Goal: Task Accomplishment & Management: Manage account settings

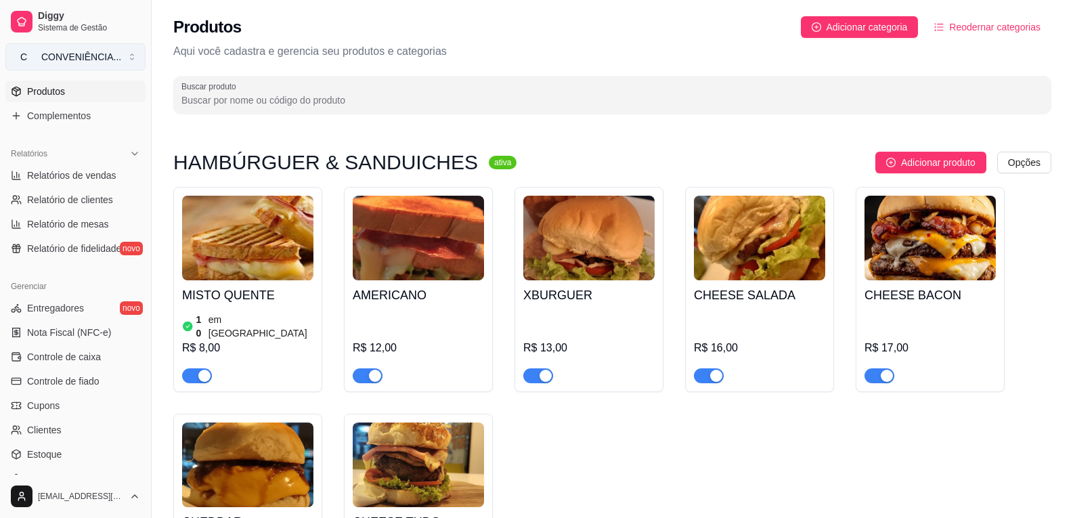
click at [57, 61] on div "CONVENIÊNCIA ..." at bounding box center [81, 57] width 80 height 14
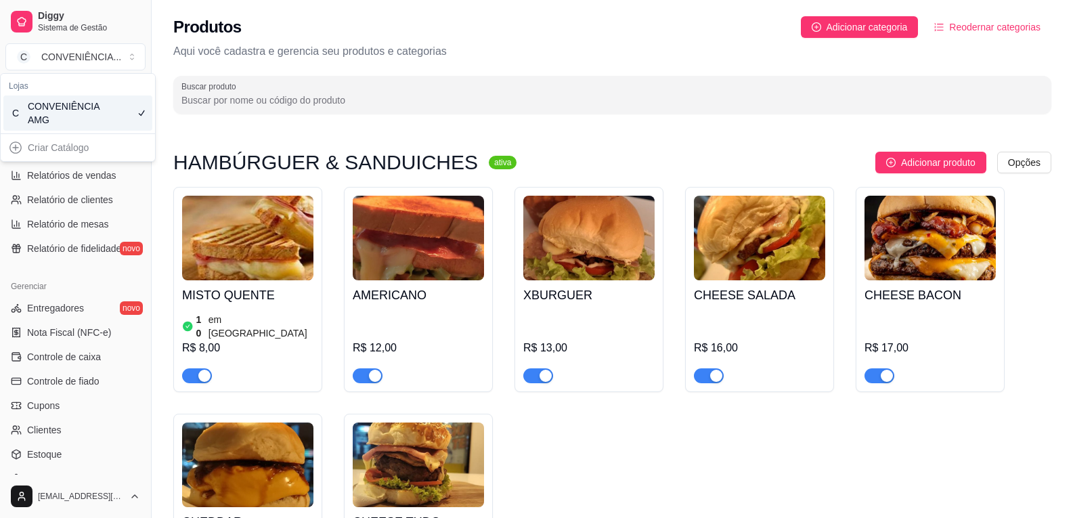
click at [83, 109] on div "CONVENIÊNCIA AMG" at bounding box center [58, 113] width 61 height 27
click at [84, 114] on span "Complementos" at bounding box center [59, 116] width 64 height 14
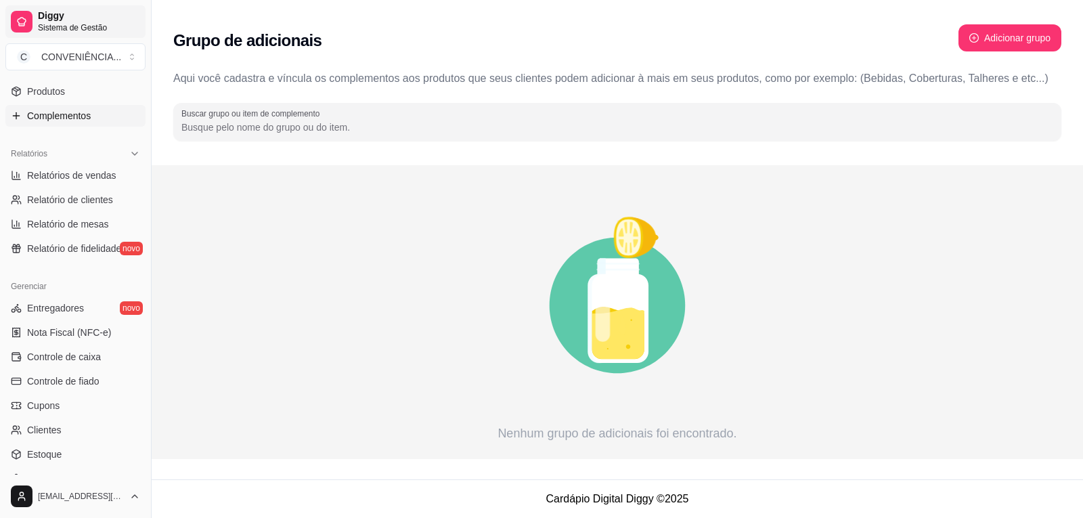
click at [47, 23] on span "Sistema de Gestão" at bounding box center [89, 27] width 102 height 11
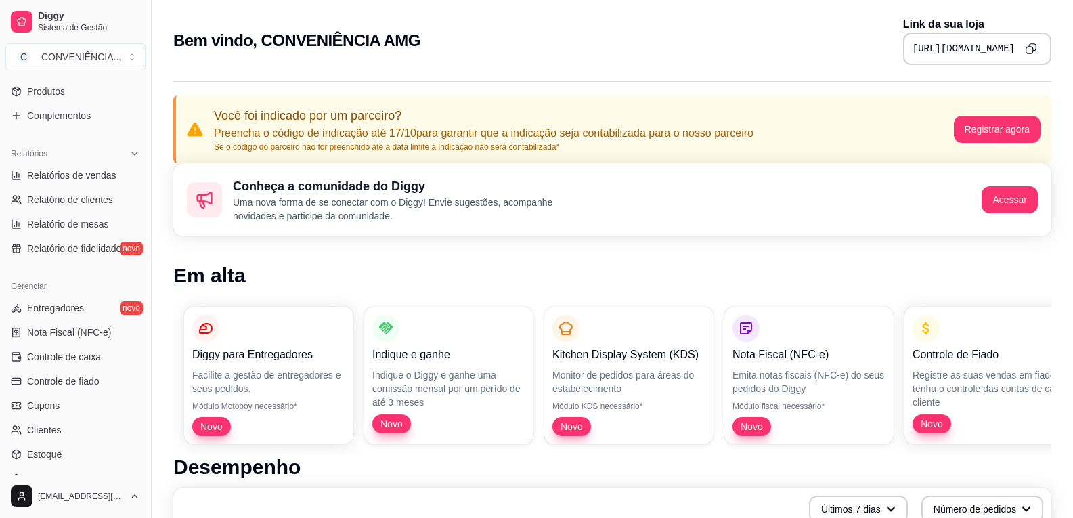
click at [1035, 51] on icon "Copy to clipboard" at bounding box center [1032, 47] width 7 height 7
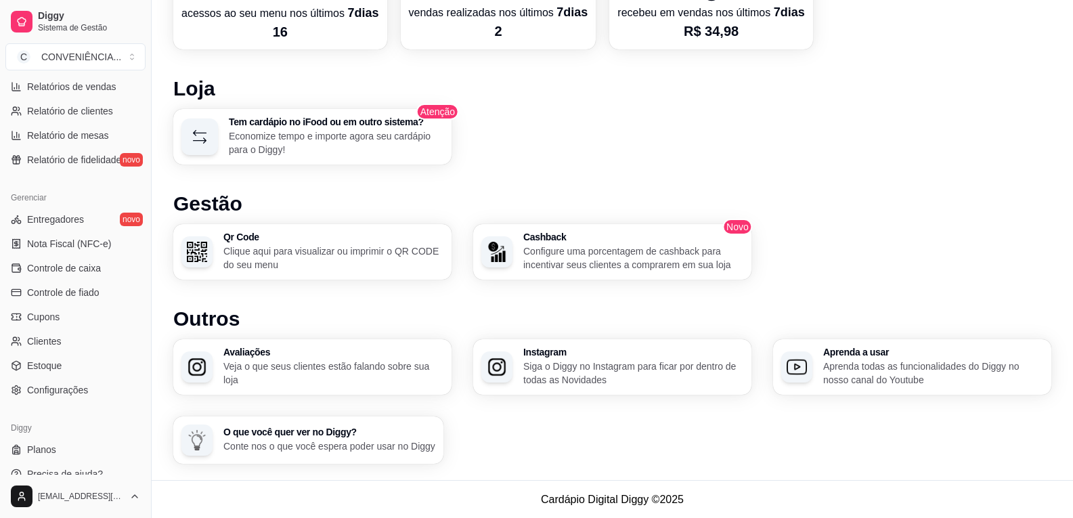
scroll to position [456, 0]
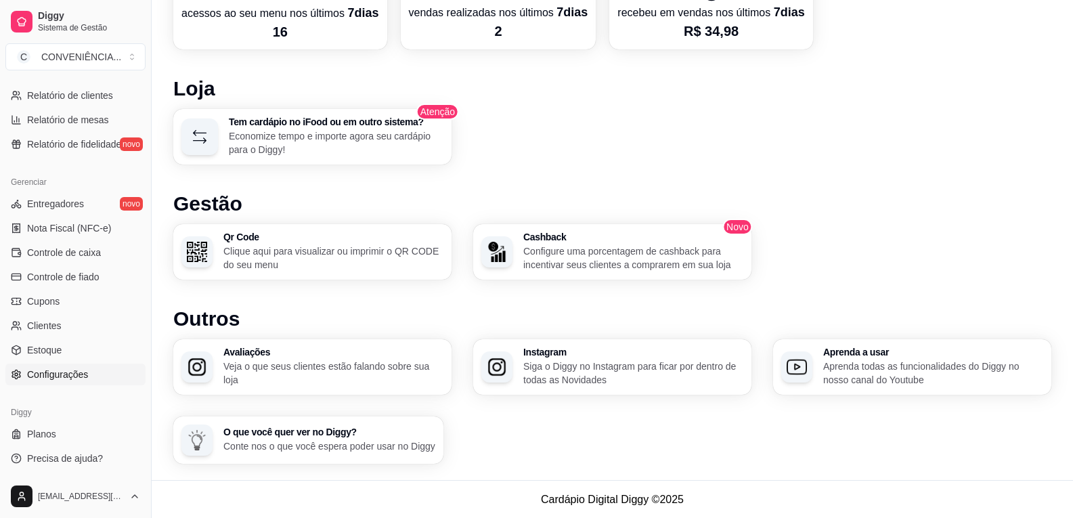
click at [29, 379] on span "Configurações" at bounding box center [57, 375] width 61 height 14
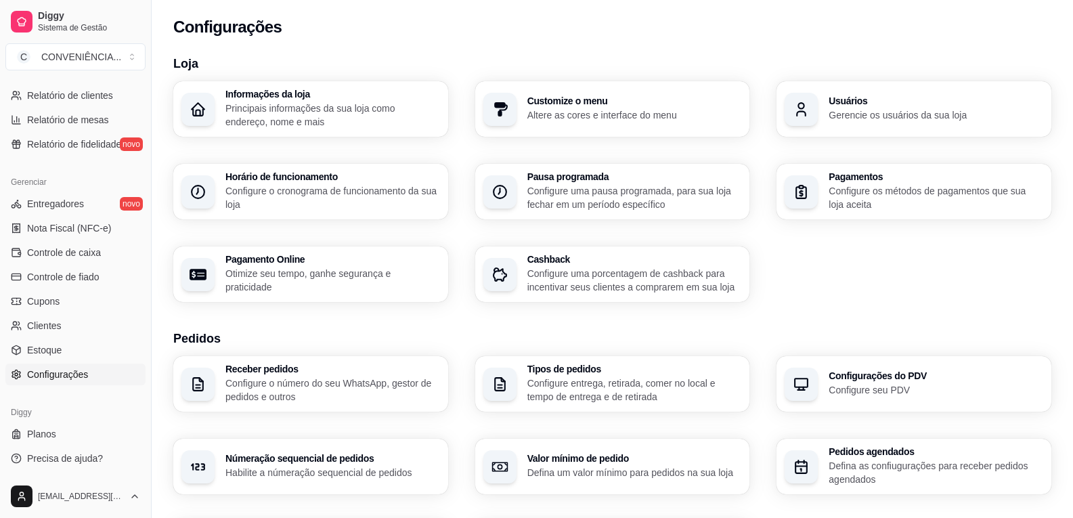
click at [835, 197] on p "Configure os métodos de pagamentos que sua loja aceita" at bounding box center [936, 197] width 215 height 27
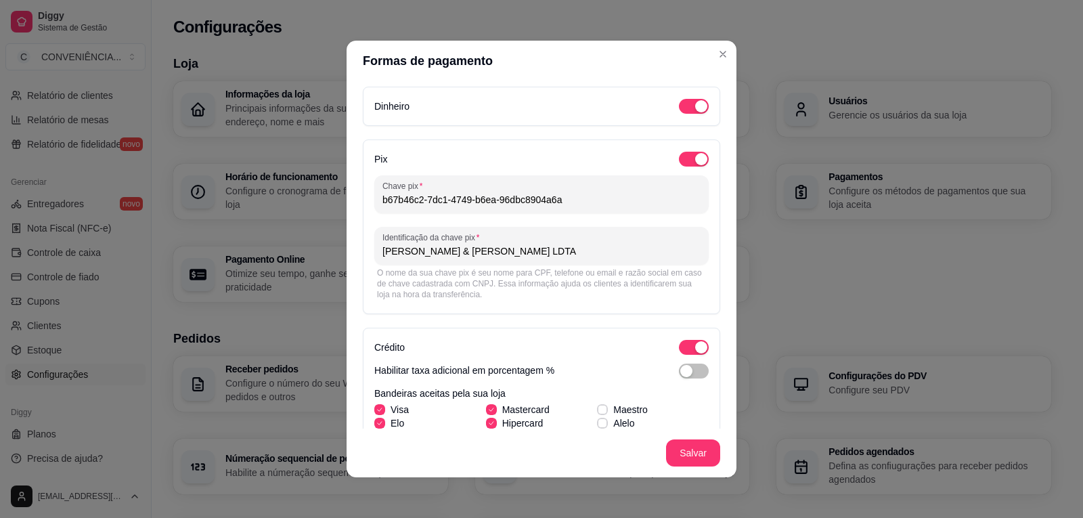
drag, startPoint x: 561, startPoint y: 204, endPoint x: 373, endPoint y: 189, distance: 188.8
click at [374, 189] on div "Chave pix b67b46c2-7dc1-4749-b6ea-96dbc8904a6a" at bounding box center [541, 194] width 334 height 38
drag, startPoint x: 559, startPoint y: 251, endPoint x: 364, endPoint y: 258, distance: 195.8
click at [364, 258] on div "Pix Chave pix b67b46c2-7dc1-4749-b6ea-96dbc8904a6a Identificação da chave [PERS…" at bounding box center [541, 226] width 357 height 175
paste input "b67b46c2-7dc1-4749-b6ea-96dbc8904a6a"
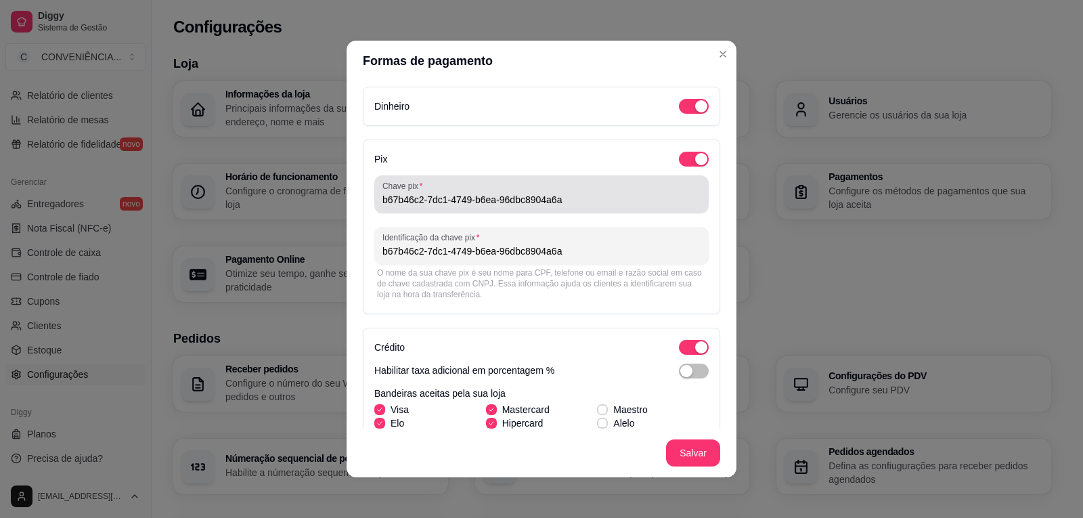
type input "b67b46c2-7dc1-4749-b6ea-96dbc8904a6a"
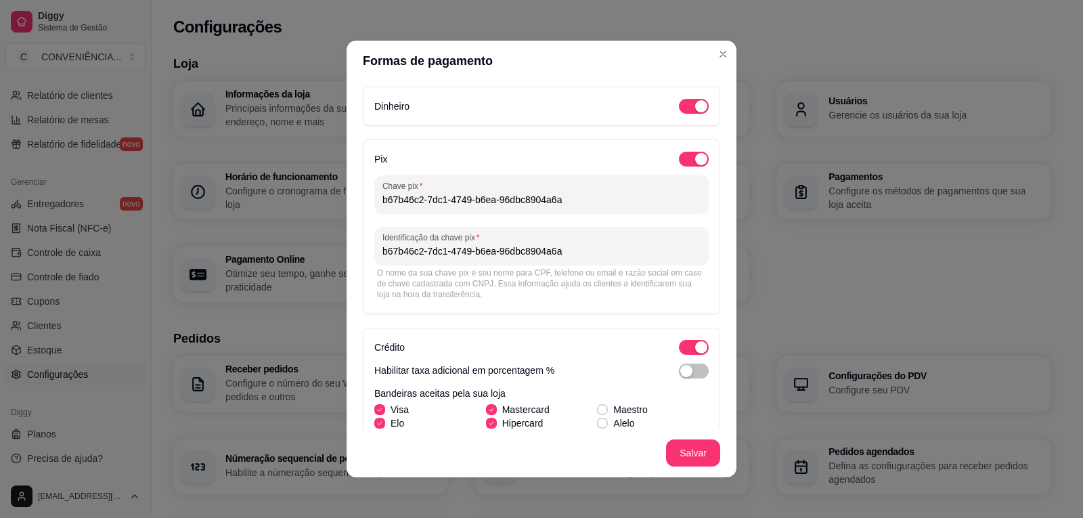
drag, startPoint x: 556, startPoint y: 202, endPoint x: 353, endPoint y: 198, distance: 203.1
click at [353, 198] on div "Dinheiro Pix Chave pix b67b46c2-7dc1-4749-b6ea-96dbc8904a6a Identificação da ch…" at bounding box center [542, 254] width 390 height 347
type input "[PERSON_NAME] & [PERSON_NAME]"
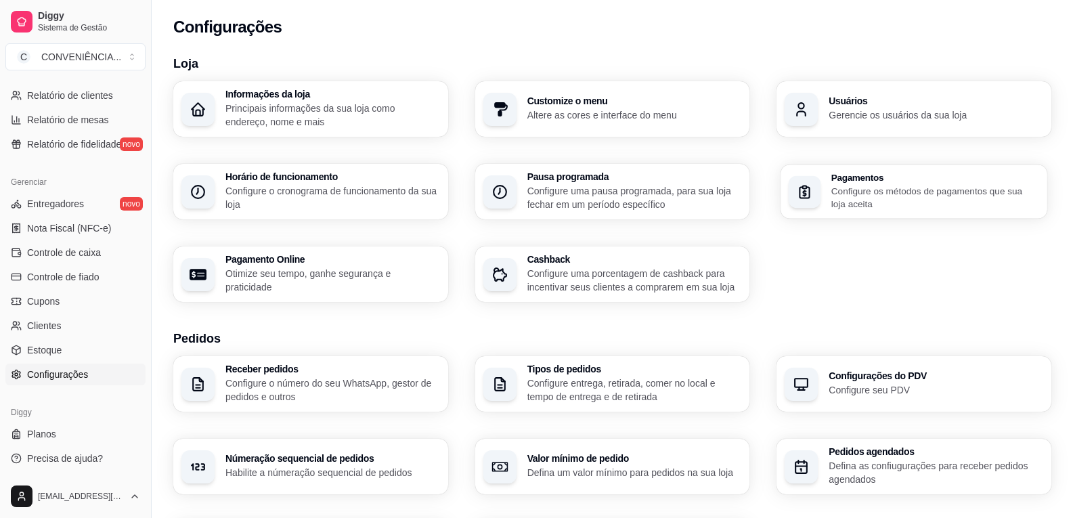
click at [881, 193] on p "Configure os métodos de pagamentos que sua loja aceita" at bounding box center [935, 197] width 208 height 26
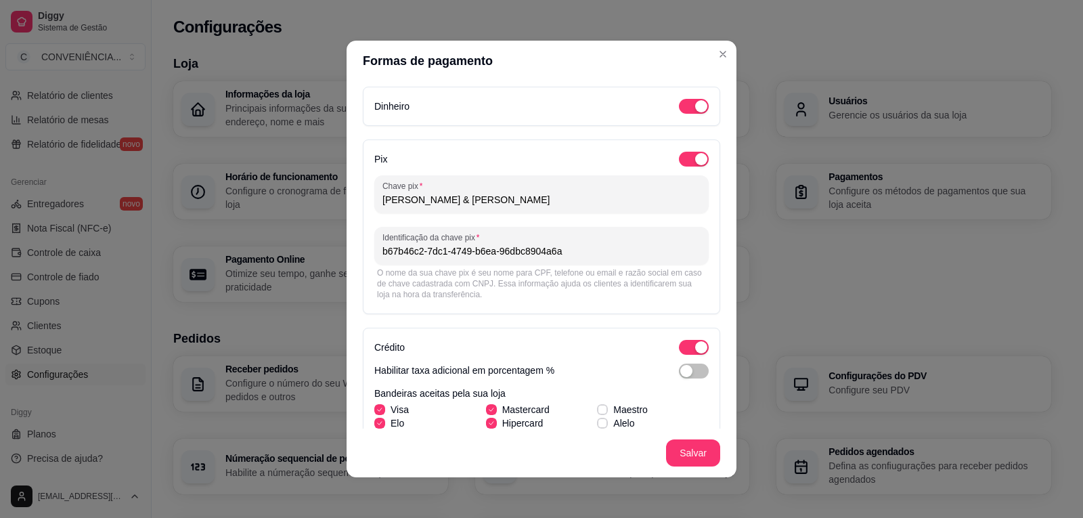
drag, startPoint x: 571, startPoint y: 199, endPoint x: 326, endPoint y: 196, distance: 245.1
click at [326, 196] on div "Formas de pagamento Dinheiro Pix Chave pix [PERSON_NAME] & [PERSON_NAME] LIMA I…" at bounding box center [541, 259] width 1083 height 518
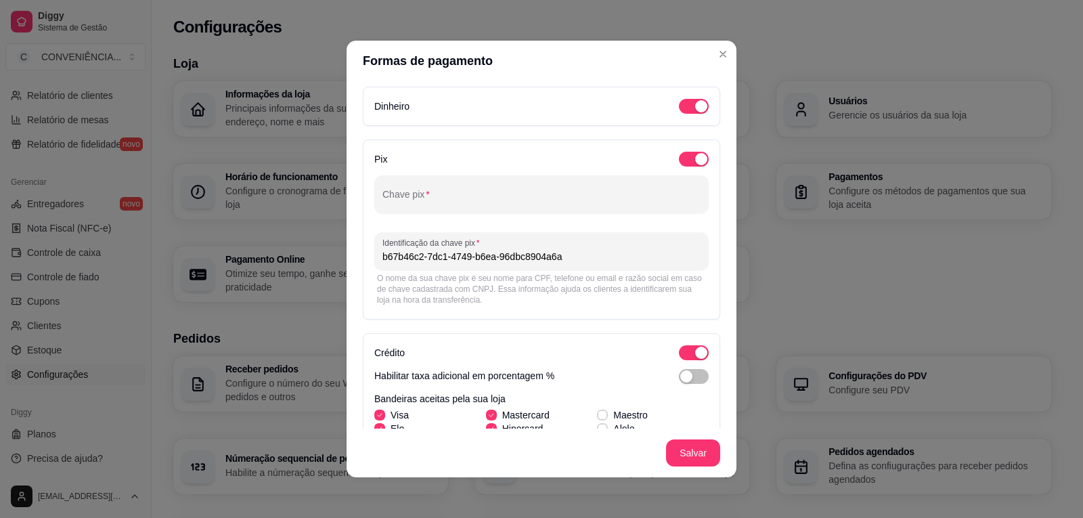
drag, startPoint x: 568, startPoint y: 263, endPoint x: 342, endPoint y: 250, distance: 226.5
click at [347, 257] on div "Dinheiro Pix Chave pix Identificação da chave pix b67b46c2-7dc1-4749-b6ea-96dbc…" at bounding box center [542, 254] width 390 height 347
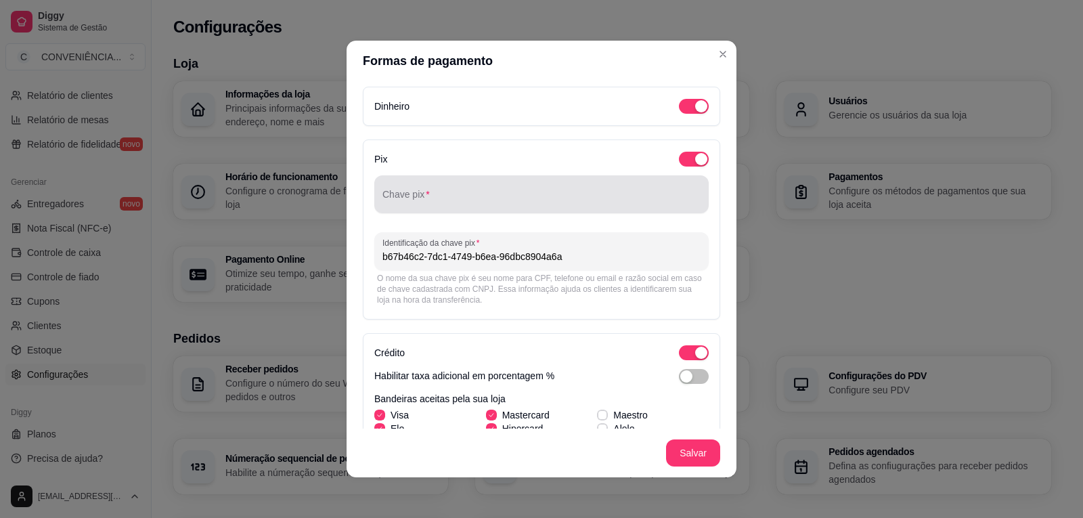
click at [406, 179] on div "Chave pix" at bounding box center [541, 194] width 334 height 38
drag, startPoint x: 408, startPoint y: 191, endPoint x: 394, endPoint y: 192, distance: 14.3
click at [394, 192] on div at bounding box center [541, 194] width 318 height 27
click at [385, 192] on div at bounding box center [541, 194] width 318 height 27
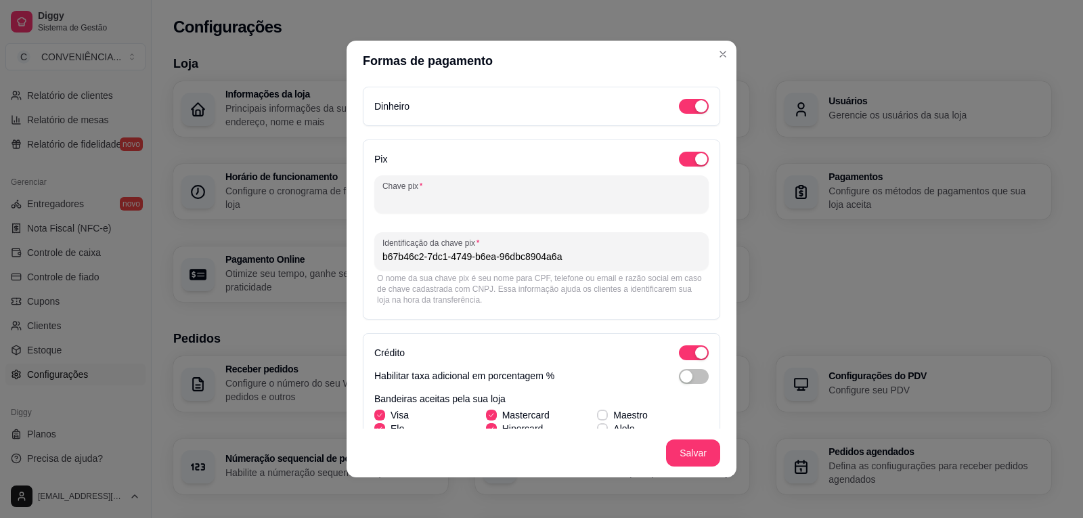
paste input "b67b46c2-7dc1-4749-b6ea-96dbc8904a6a"
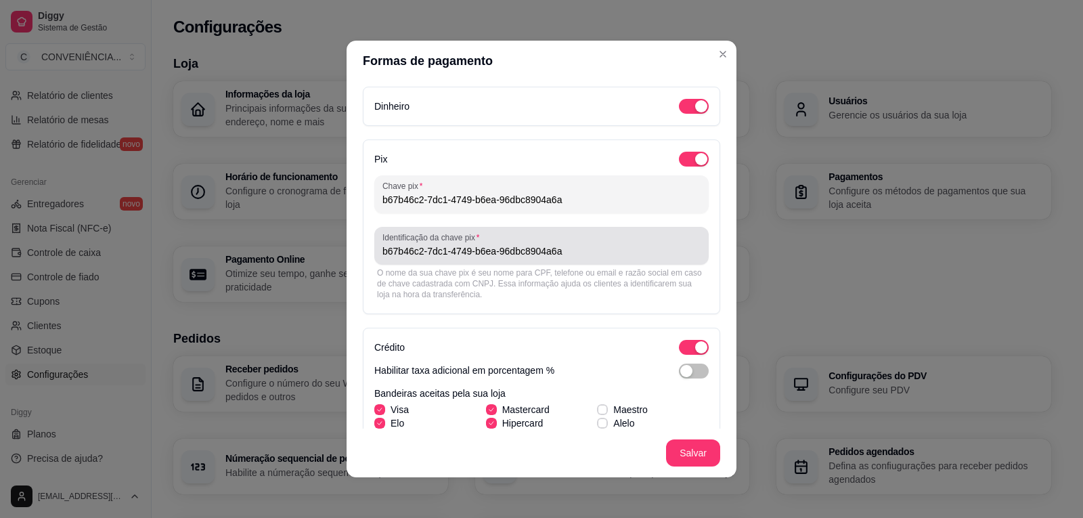
type input "b67b46c2-7dc1-4749-b6ea-96dbc8904a6a"
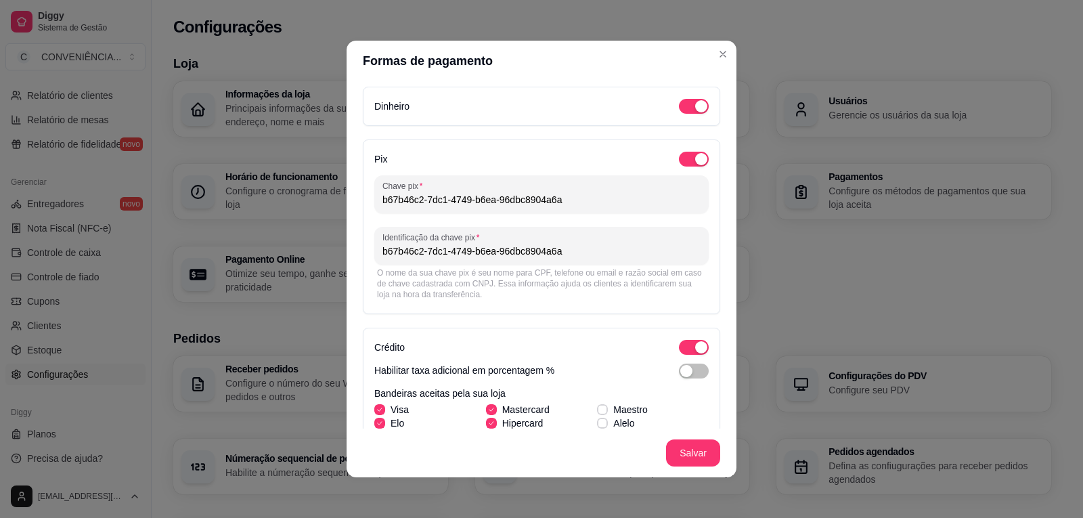
drag, startPoint x: 568, startPoint y: 257, endPoint x: 373, endPoint y: 251, distance: 195.1
click at [368, 253] on div "Pix Chave pix b67b46c2-7dc1-4749-b6ea-96dbc8904a6a Identificação da chave pix b…" at bounding box center [541, 226] width 357 height 175
click at [456, 253] on input "[PERSON_NAME] &ANDRADE LIMA" at bounding box center [541, 251] width 318 height 14
type input "[PERSON_NAME] & [PERSON_NAME]"
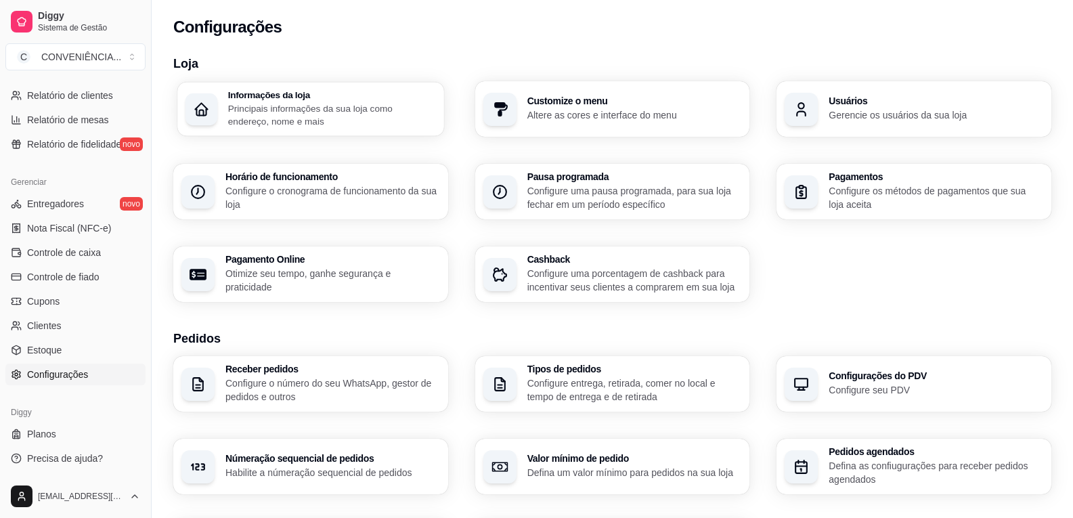
click at [353, 108] on p "Principais informações da sua loja como endereço, nome e mais" at bounding box center [332, 115] width 208 height 26
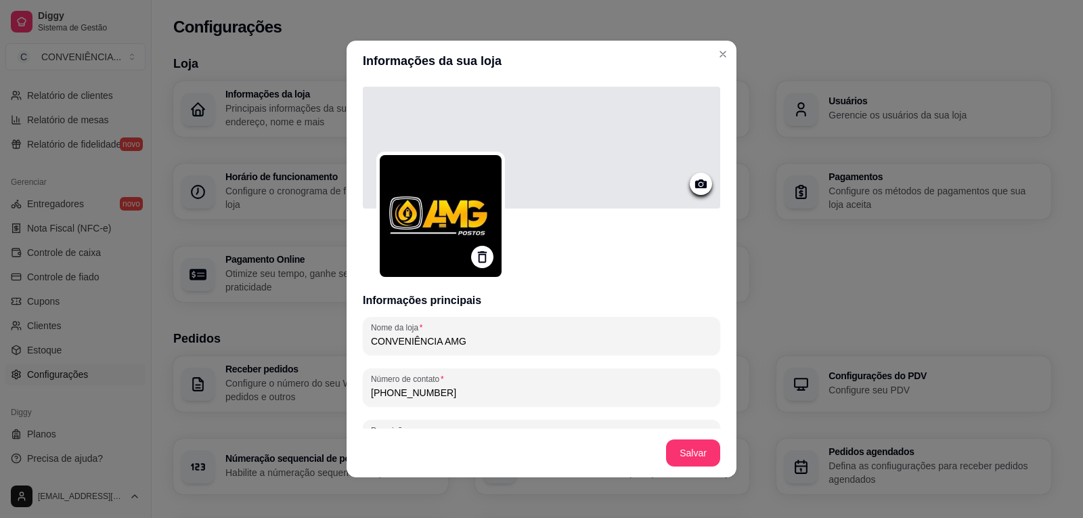
click at [600, 158] on div at bounding box center [541, 148] width 357 height 122
click at [544, 149] on div at bounding box center [541, 148] width 357 height 122
click at [541, 135] on div at bounding box center [541, 148] width 357 height 122
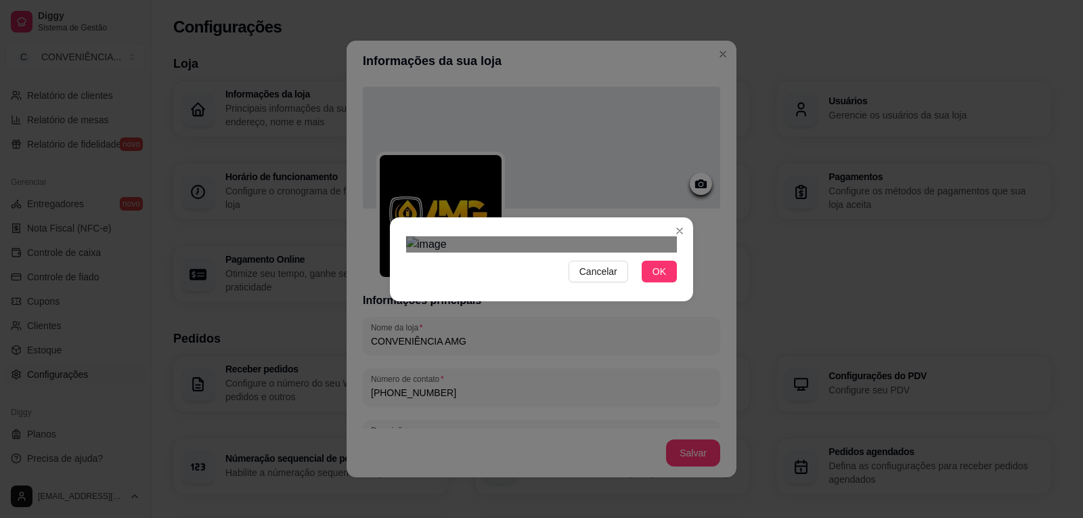
click at [595, 336] on div "Use the arrow keys to move the crop selection area" at bounding box center [542, 376] width 244 height 81
click at [414, 236] on div at bounding box center [541, 244] width 271 height 16
click at [677, 288] on div "Cancelar OK" at bounding box center [541, 259] width 303 height 57
click at [665, 279] on span "OK" at bounding box center [660, 271] width 14 height 15
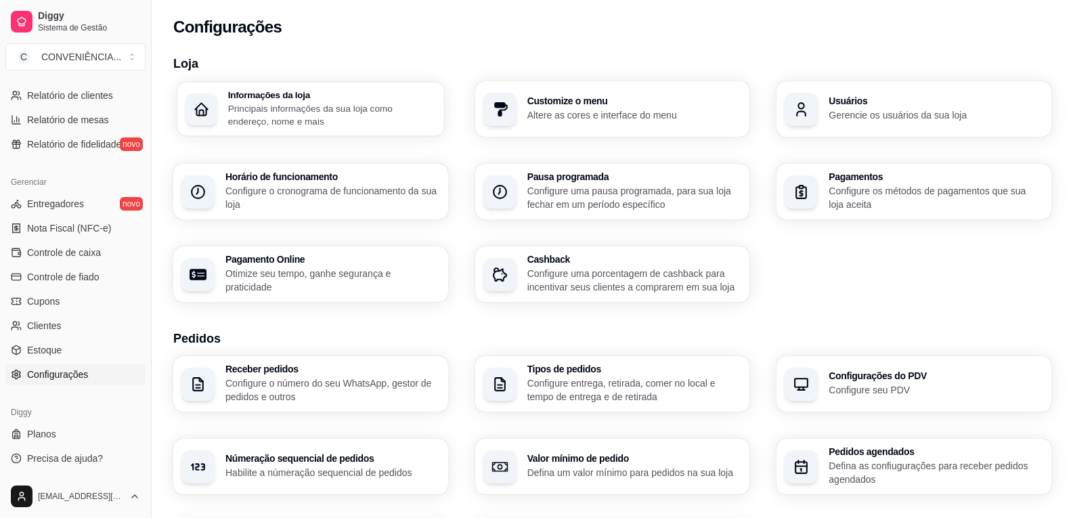
click at [345, 102] on p "Principais informações da sua loja como endereço, nome e mais" at bounding box center [332, 115] width 208 height 26
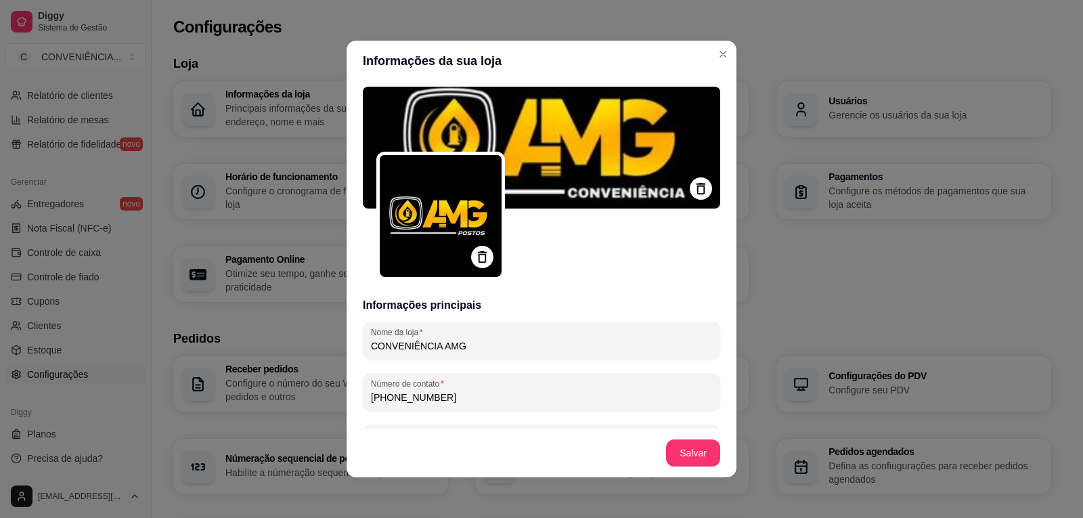
click at [447, 221] on img at bounding box center [441, 216] width 122 height 122
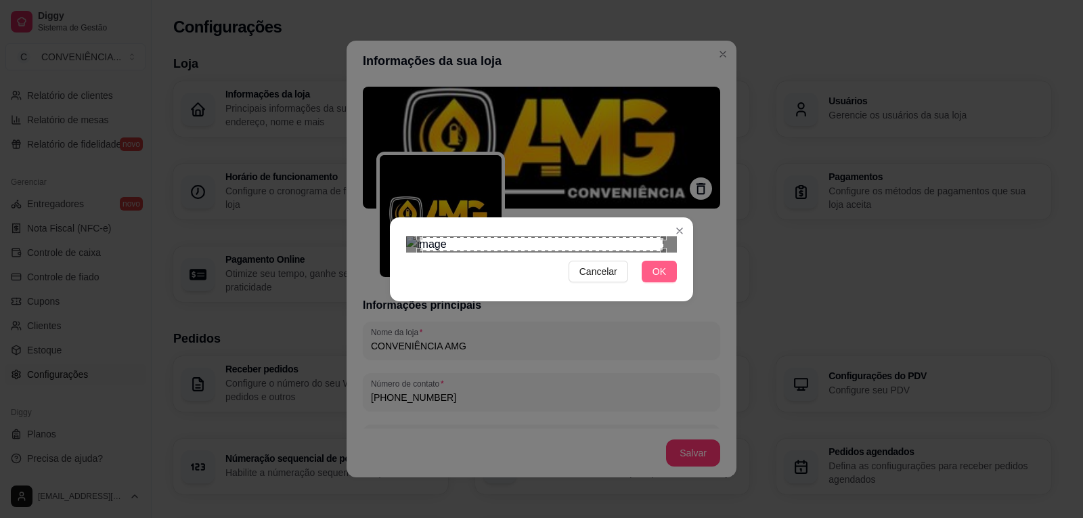
click at [669, 282] on button "OK" at bounding box center [659, 272] width 35 height 22
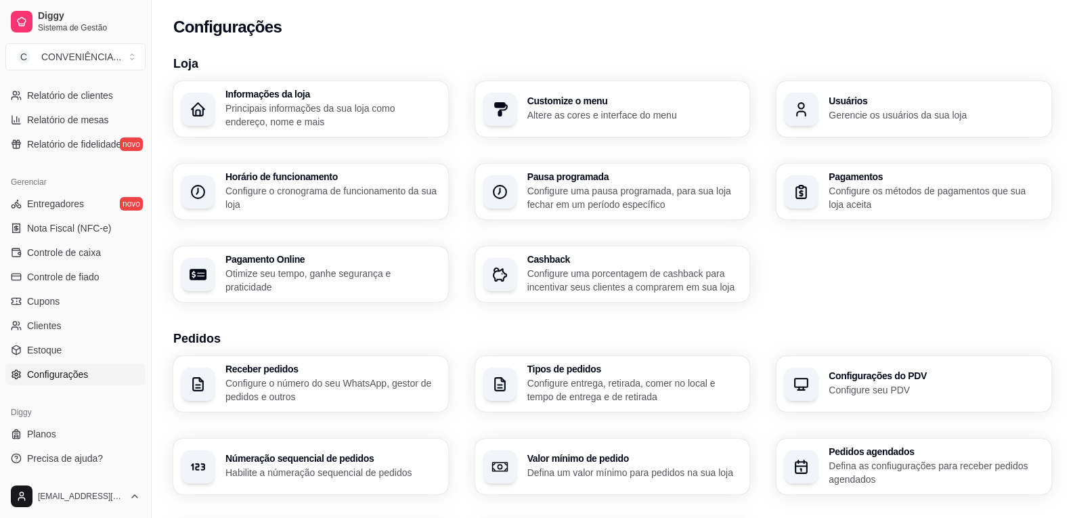
click at [379, 102] on p "Principais informações da sua loja como endereço, nome e mais" at bounding box center [332, 115] width 215 height 27
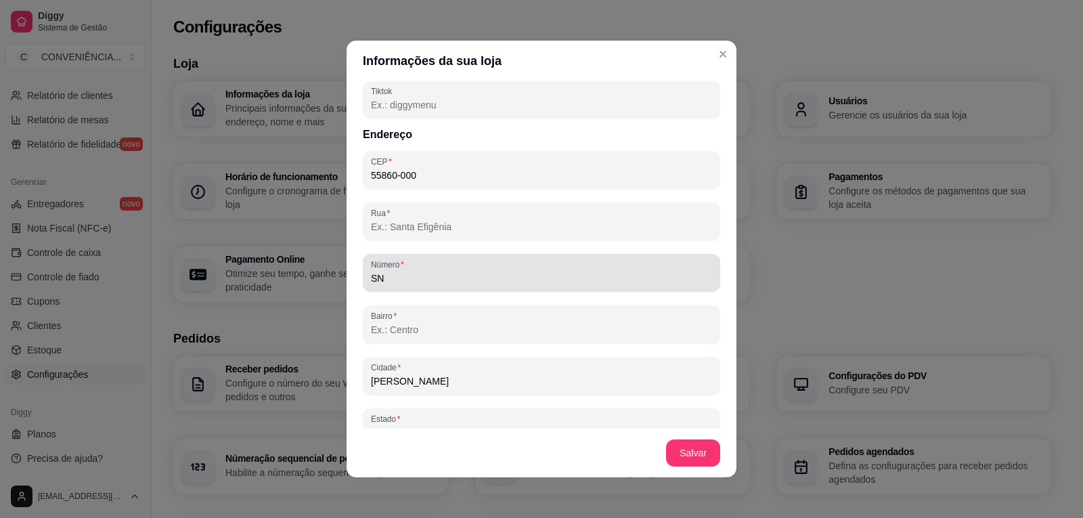
scroll to position [745, 0]
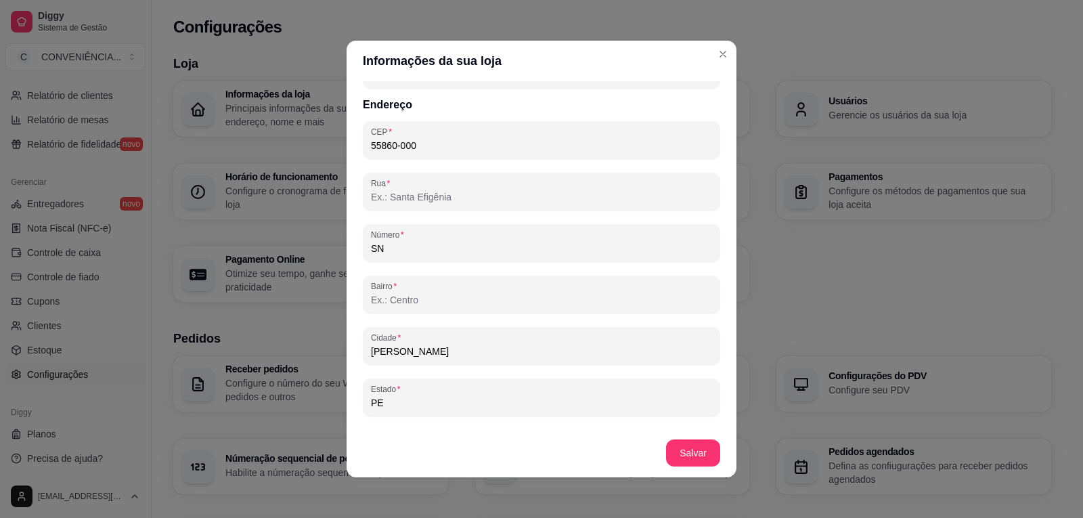
click at [406, 197] on input "Rua" at bounding box center [541, 197] width 341 height 14
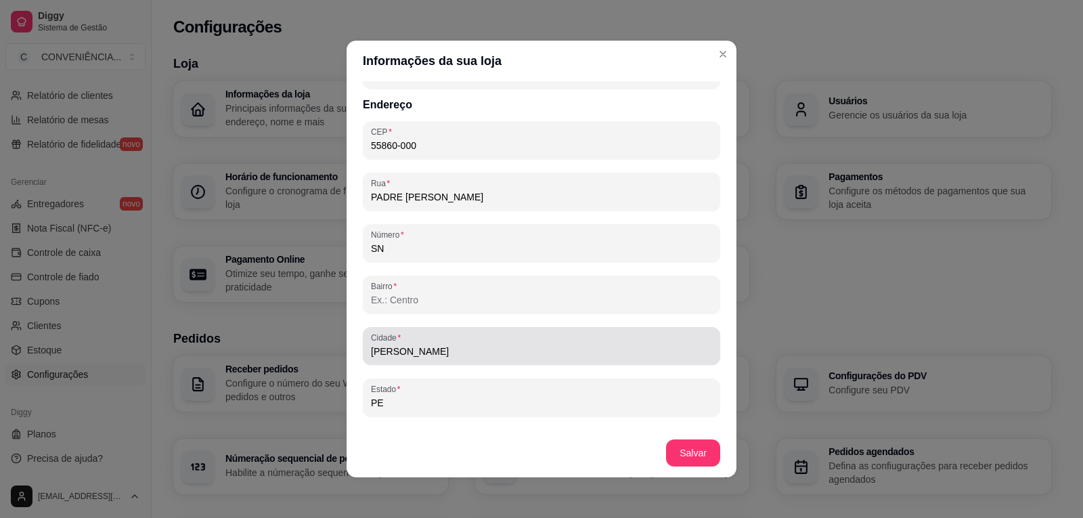
type input "PADRE [PERSON_NAME]"
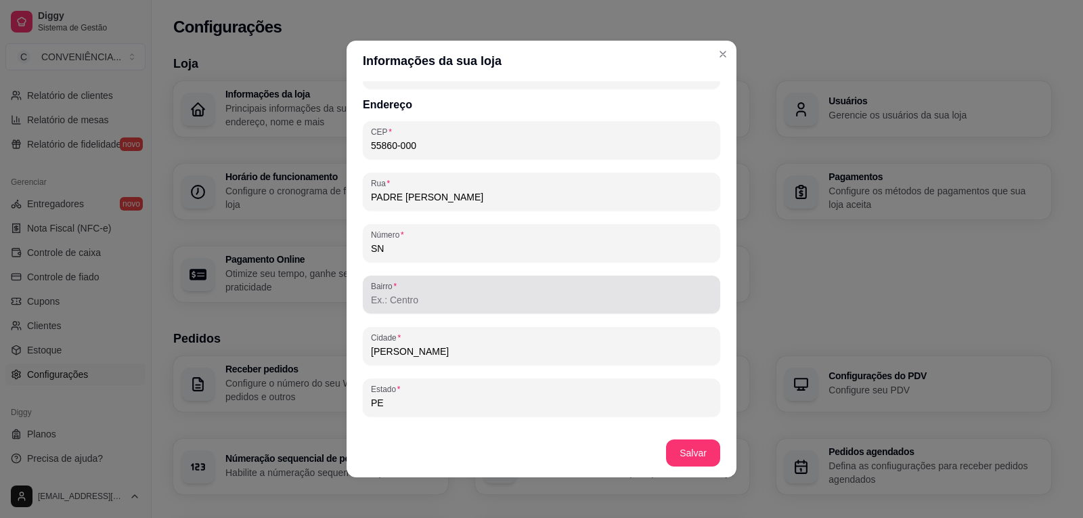
click at [403, 310] on div "Bairro" at bounding box center [541, 295] width 357 height 38
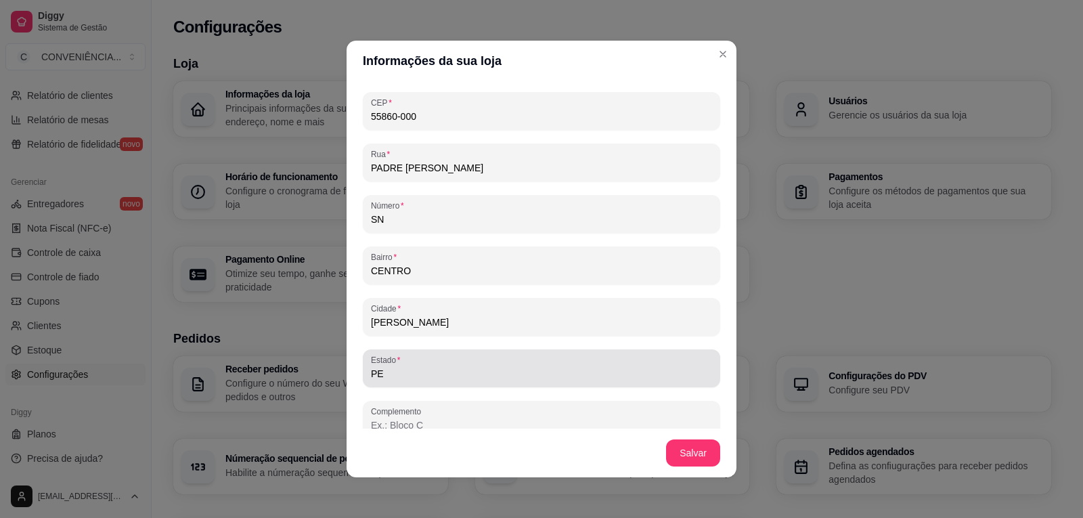
scroll to position [789, 0]
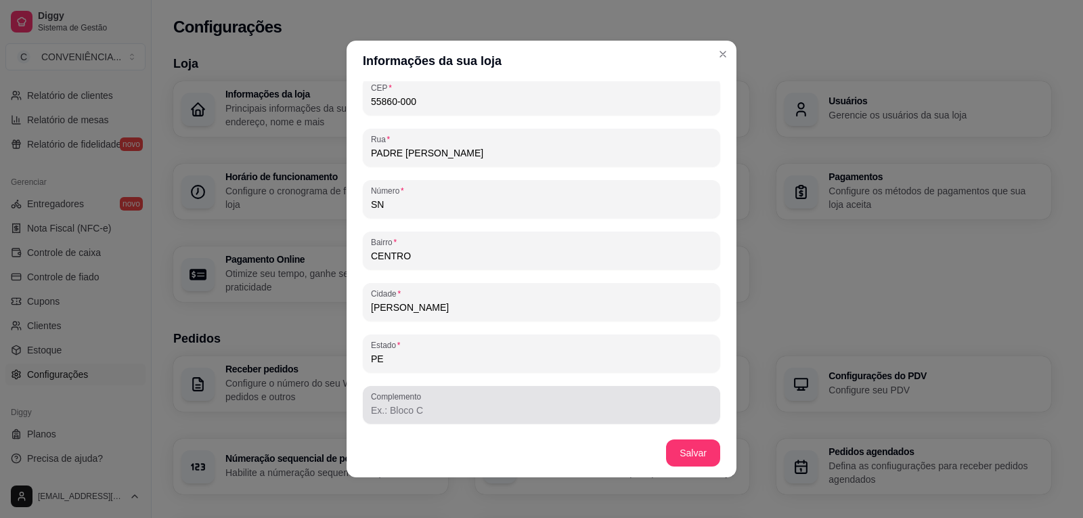
type input "CENTRO"
click at [483, 415] on input "Complemento" at bounding box center [541, 410] width 341 height 14
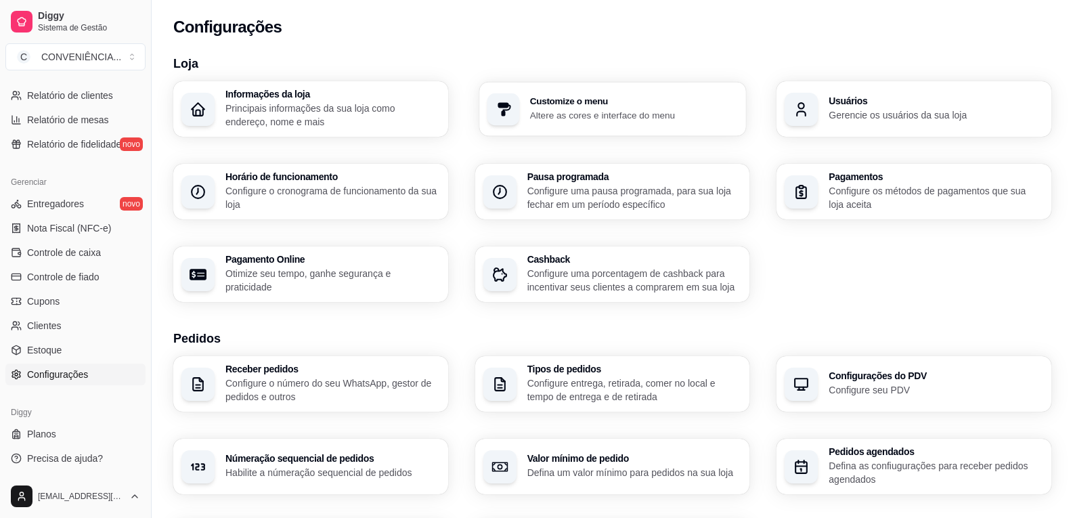
click at [532, 110] on p "Altere as cores e interface do menu" at bounding box center [633, 114] width 208 height 13
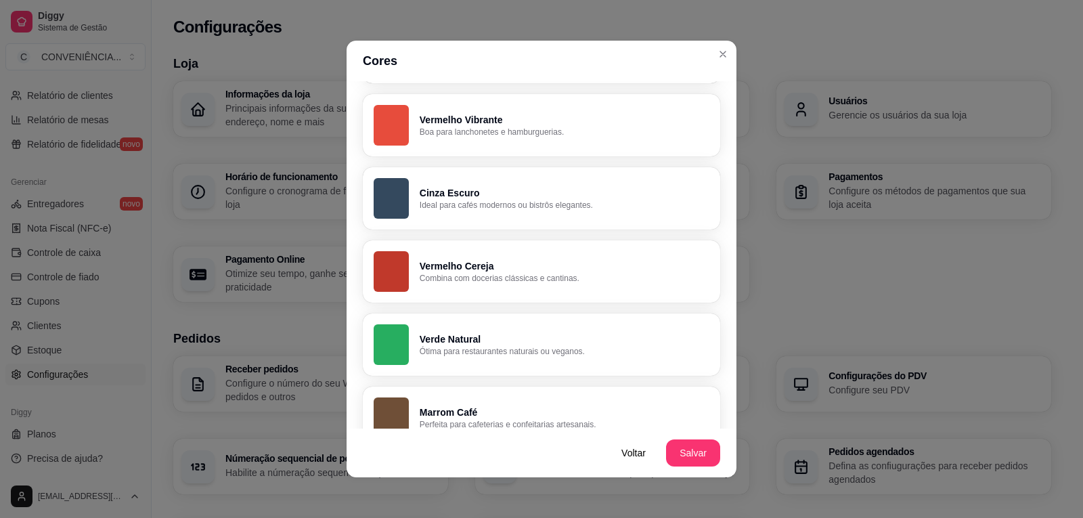
scroll to position [64, 0]
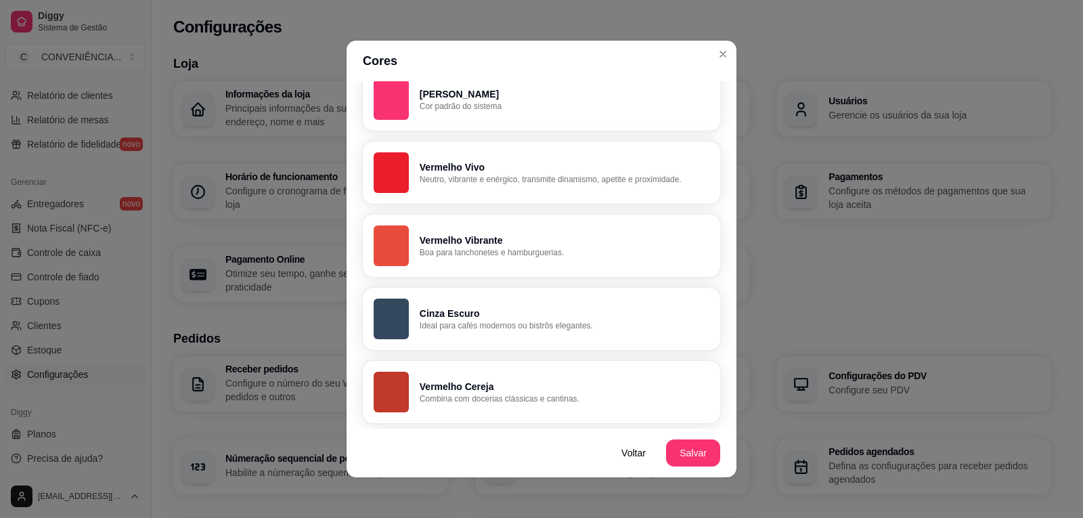
click at [498, 327] on p "Ideal para cafés modernos ou bistrôs elegantes." at bounding box center [565, 325] width 290 height 11
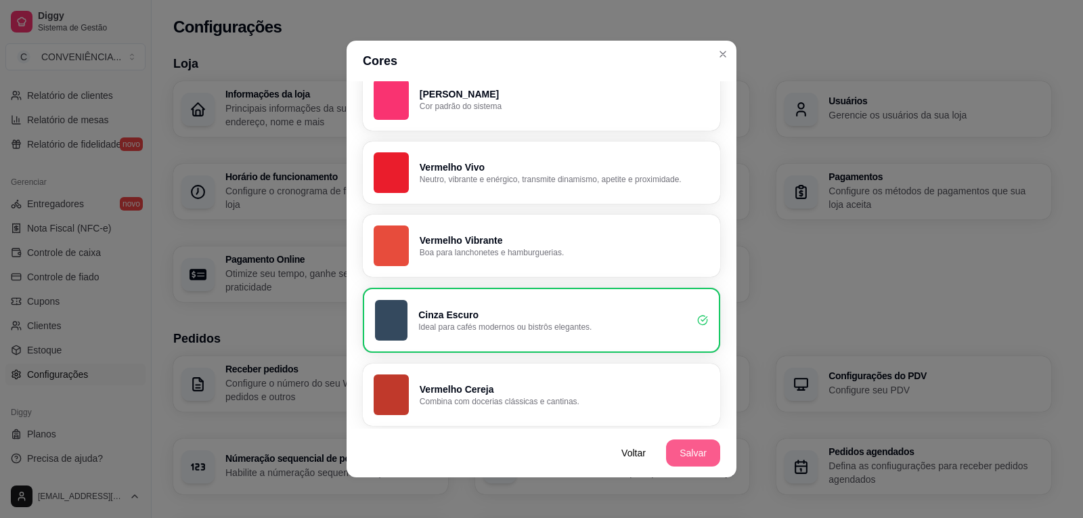
click at [690, 453] on button "Salvar" at bounding box center [693, 452] width 54 height 27
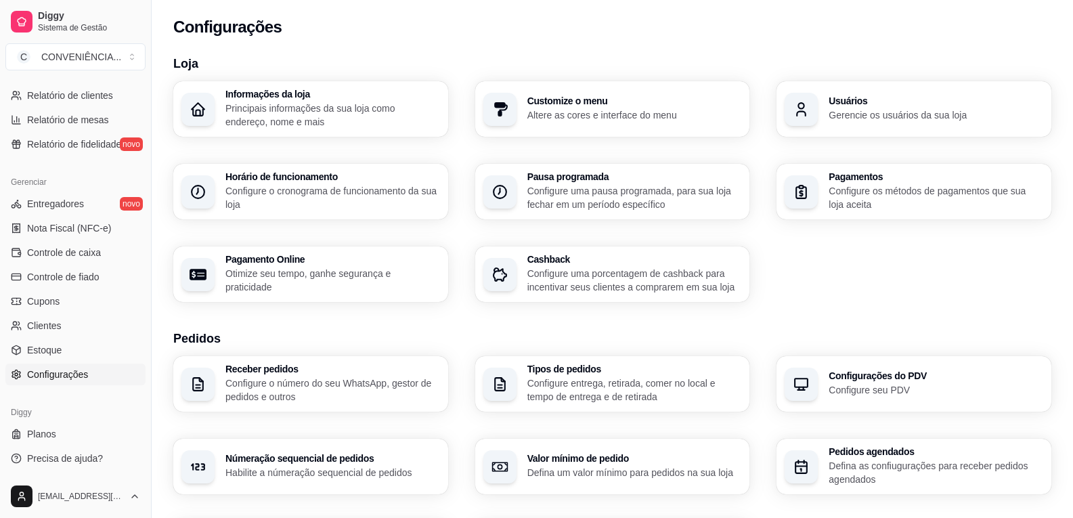
click at [301, 107] on p "Principais informações da sua loja como endereço, nome e mais" at bounding box center [332, 115] width 215 height 27
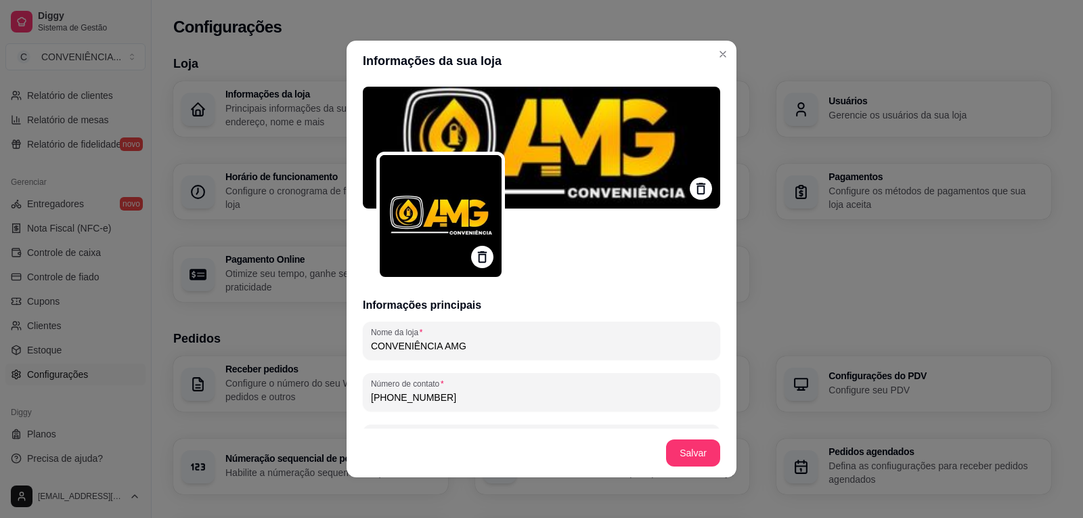
click at [562, 129] on img at bounding box center [541, 148] width 357 height 122
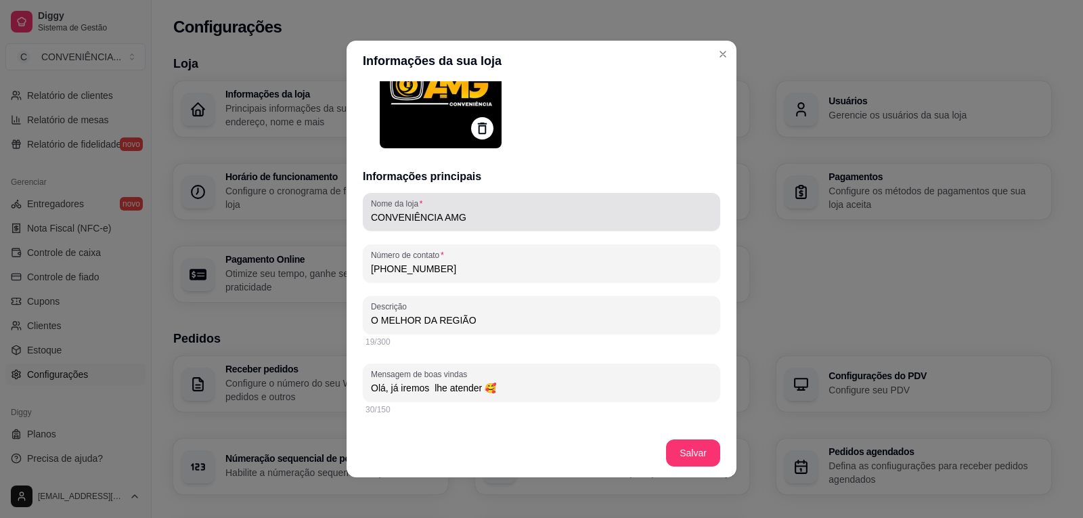
scroll to position [0, 0]
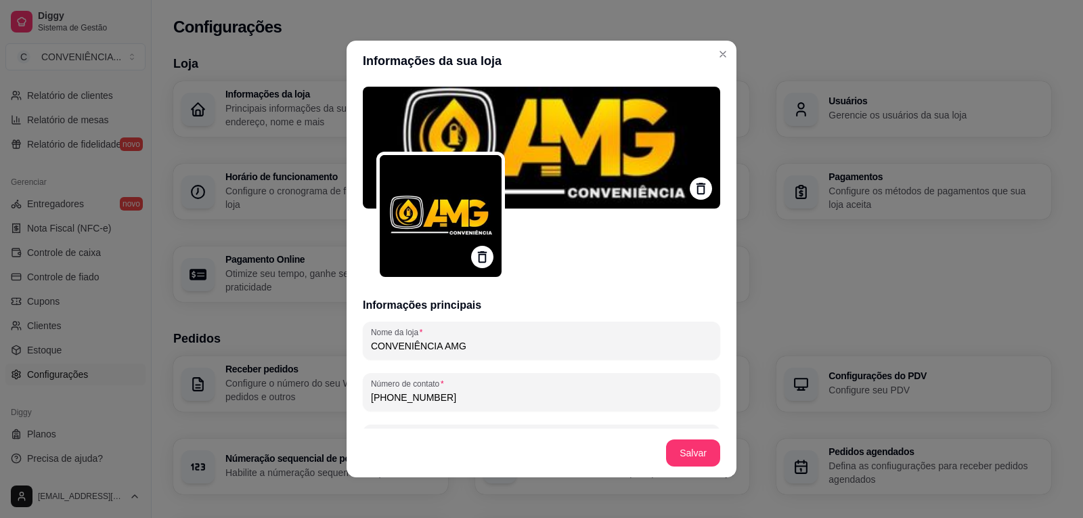
click at [674, 185] on img at bounding box center [541, 148] width 357 height 122
click at [693, 191] on icon at bounding box center [701, 189] width 16 height 16
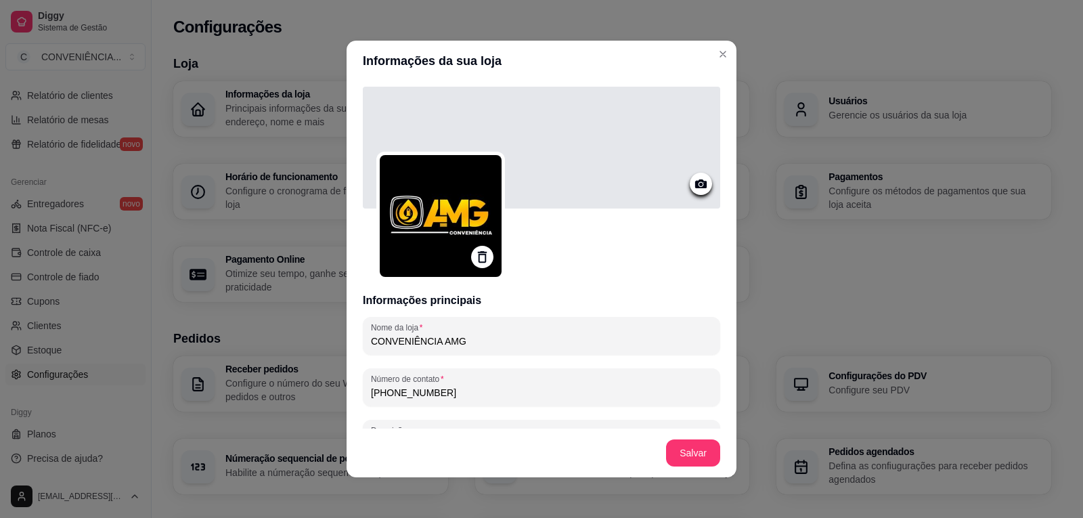
click at [594, 178] on div at bounding box center [541, 148] width 357 height 122
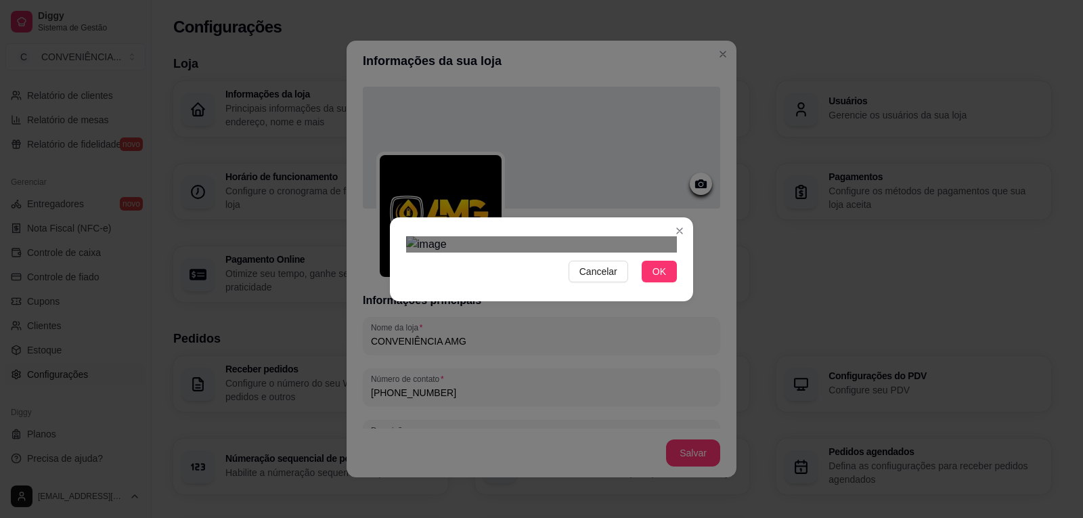
click at [591, 425] on div "Use the arrow keys to move the crop selection area" at bounding box center [544, 465] width 244 height 81
click at [663, 279] on span "OK" at bounding box center [660, 271] width 14 height 15
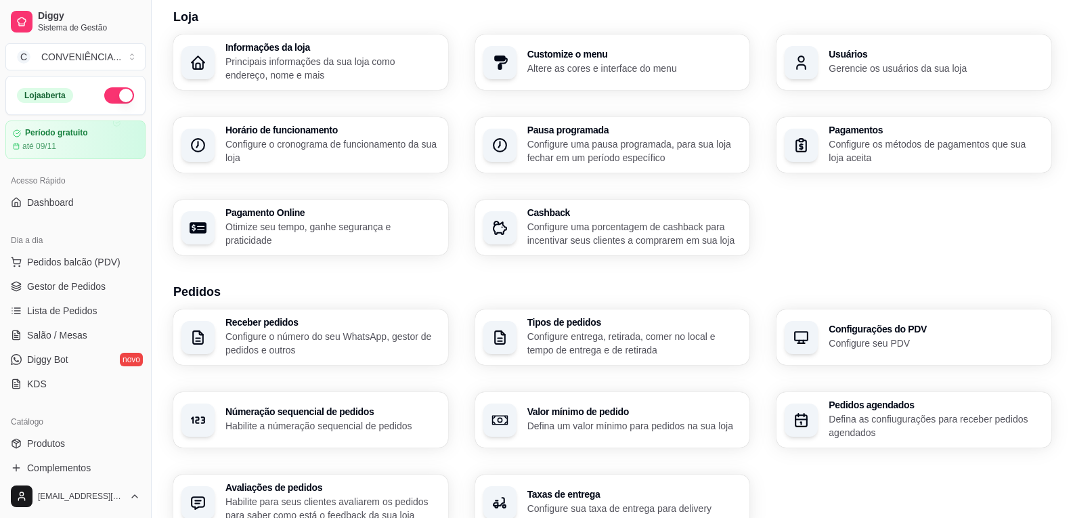
scroll to position [68, 0]
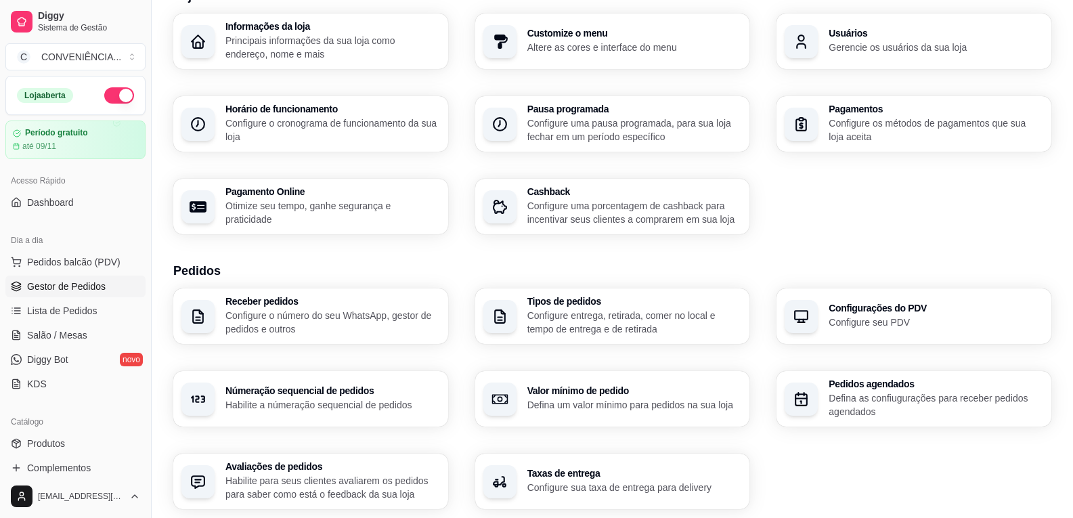
click at [64, 289] on span "Gestor de Pedidos" at bounding box center [66, 287] width 79 height 14
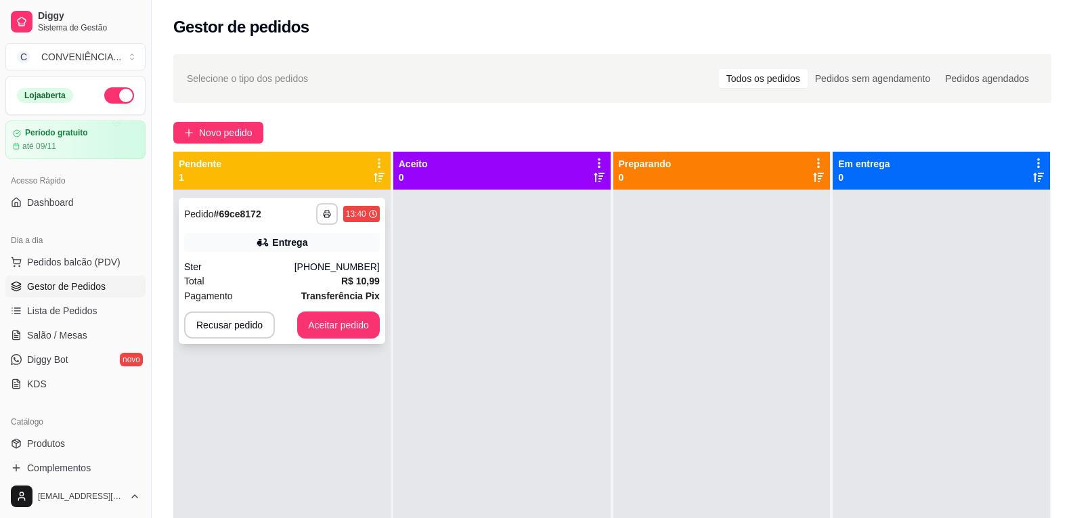
drag, startPoint x: 351, startPoint y: 250, endPoint x: 294, endPoint y: 261, distance: 57.9
click at [294, 261] on div "Ster" at bounding box center [239, 267] width 110 height 14
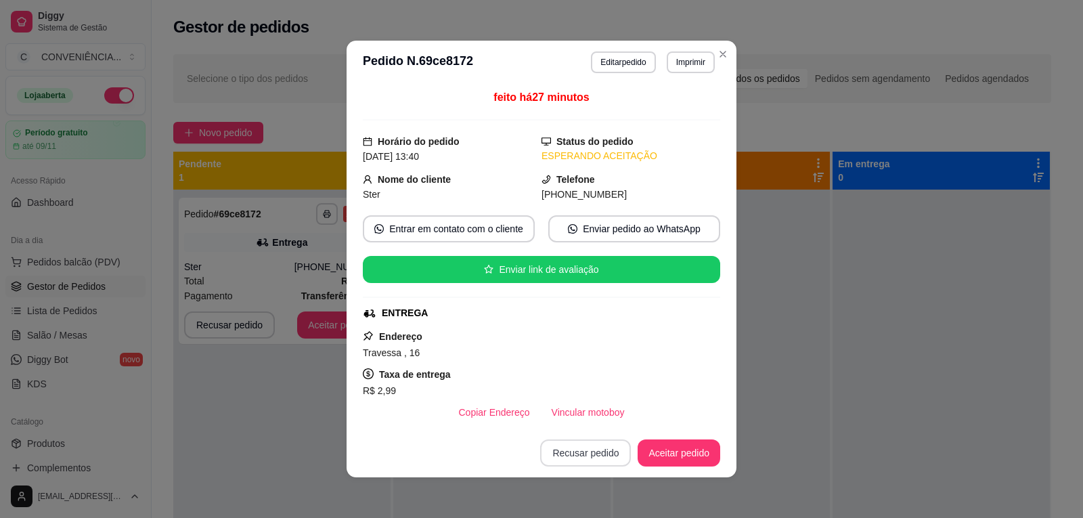
click at [573, 450] on button "Recusar pedido" at bounding box center [585, 452] width 91 height 27
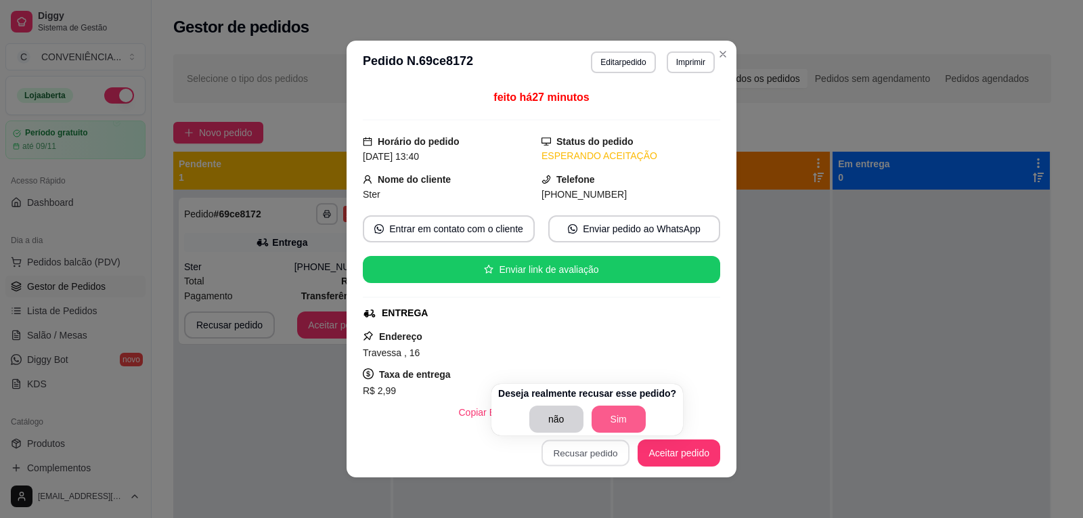
click at [610, 424] on button "Sim" at bounding box center [619, 418] width 54 height 27
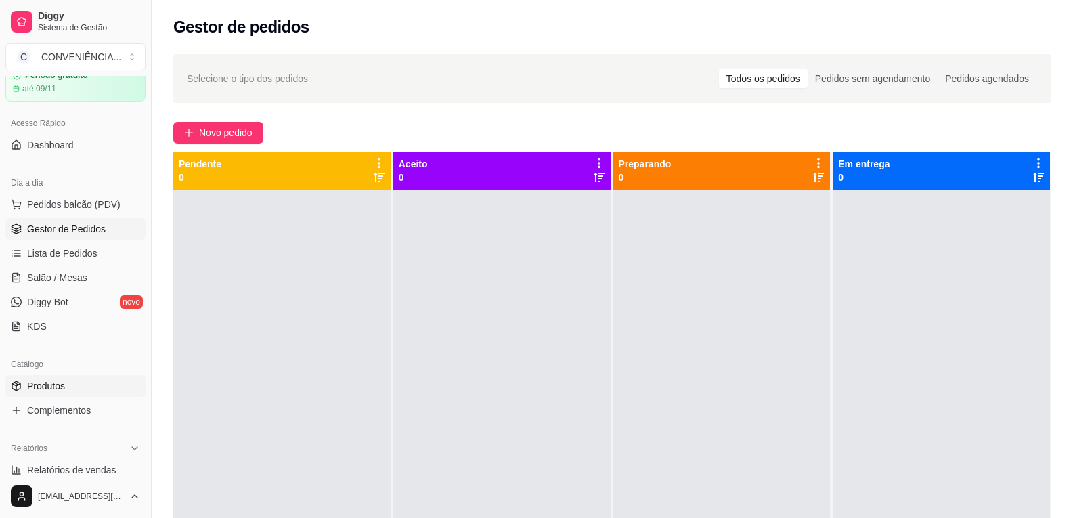
scroll to position [135, 0]
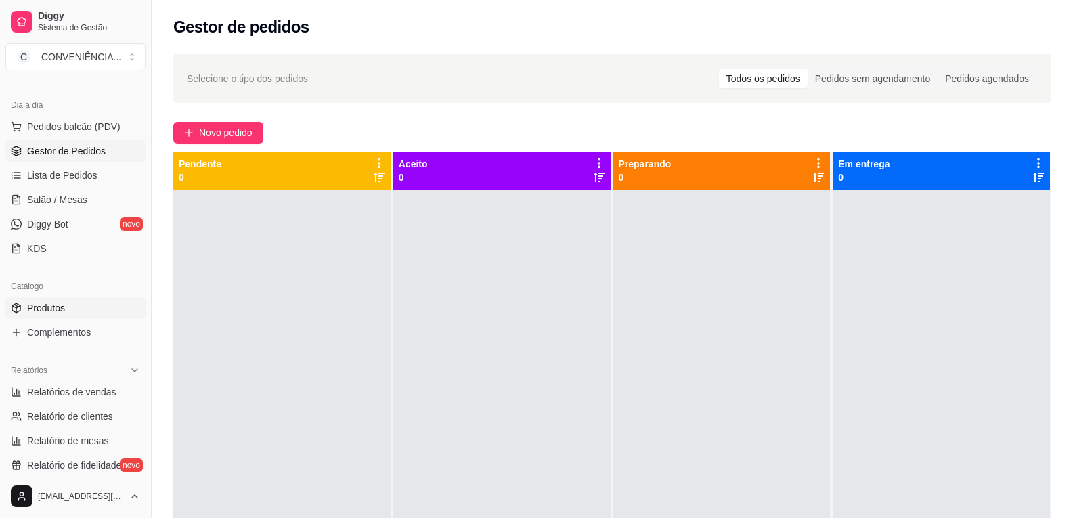
click at [50, 315] on link "Produtos" at bounding box center [75, 308] width 140 height 22
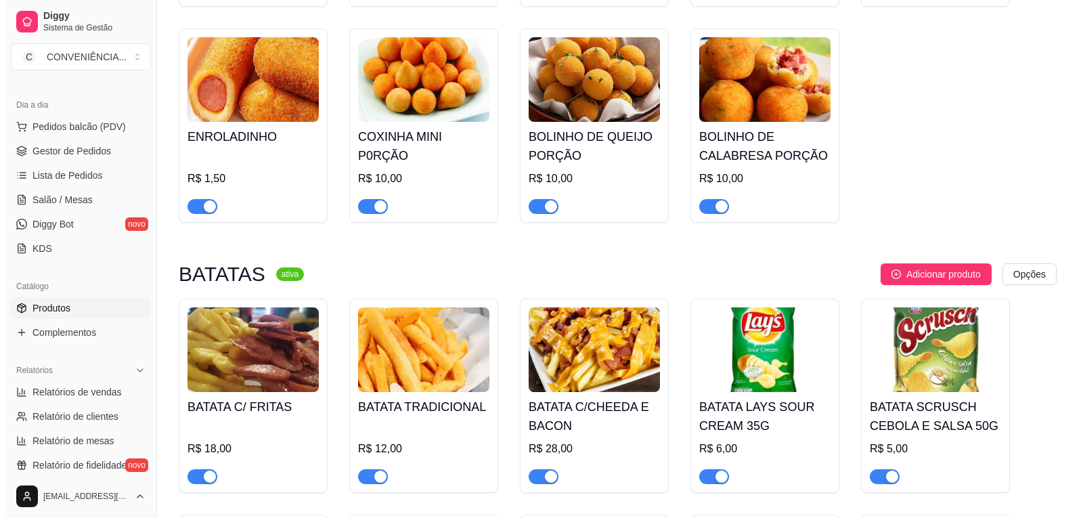
scroll to position [1422, 0]
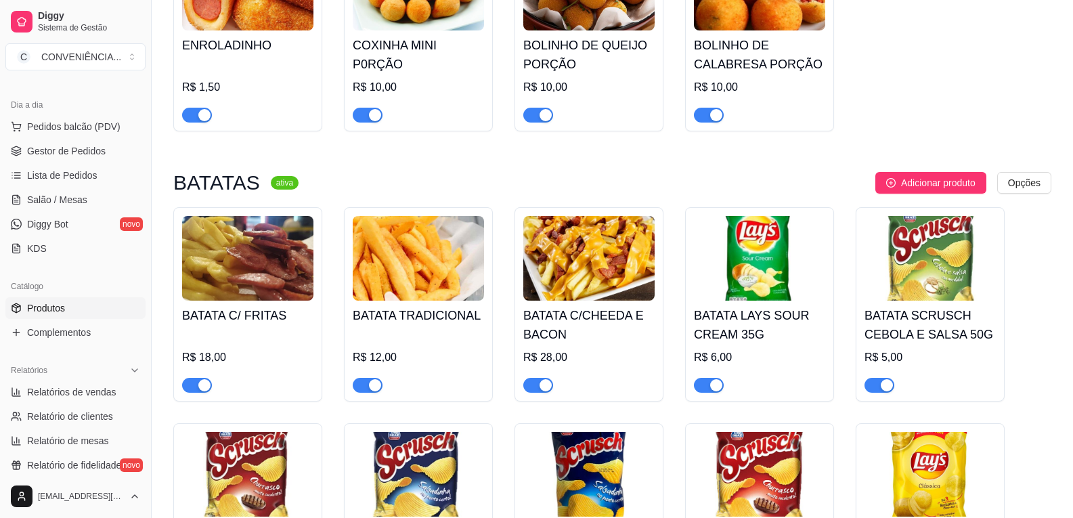
click at [616, 306] on h4 "BATATA C/CHEEDA E BACON" at bounding box center [588, 325] width 131 height 38
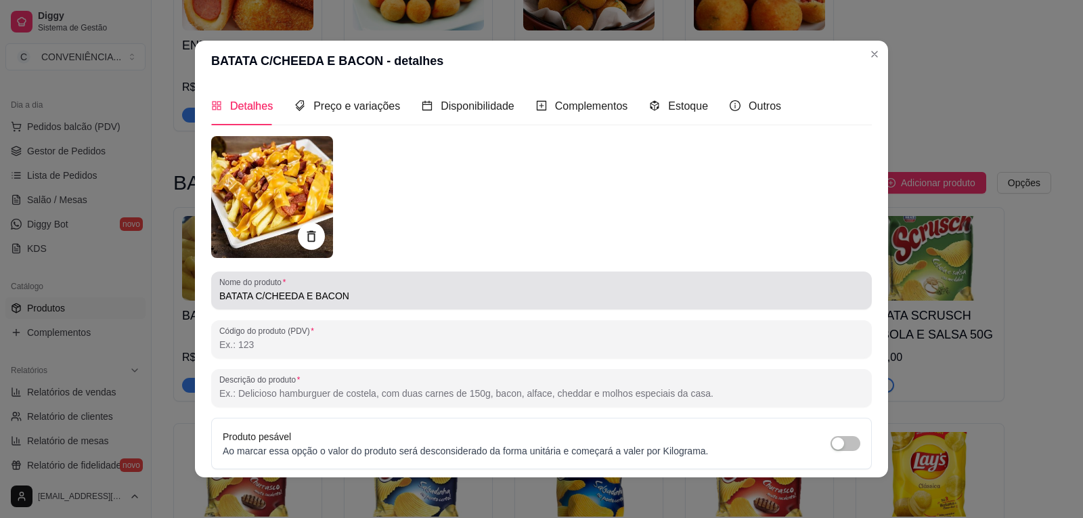
click at [292, 297] on input "BATATA C/CHEEDA E BACON" at bounding box center [541, 296] width 644 height 14
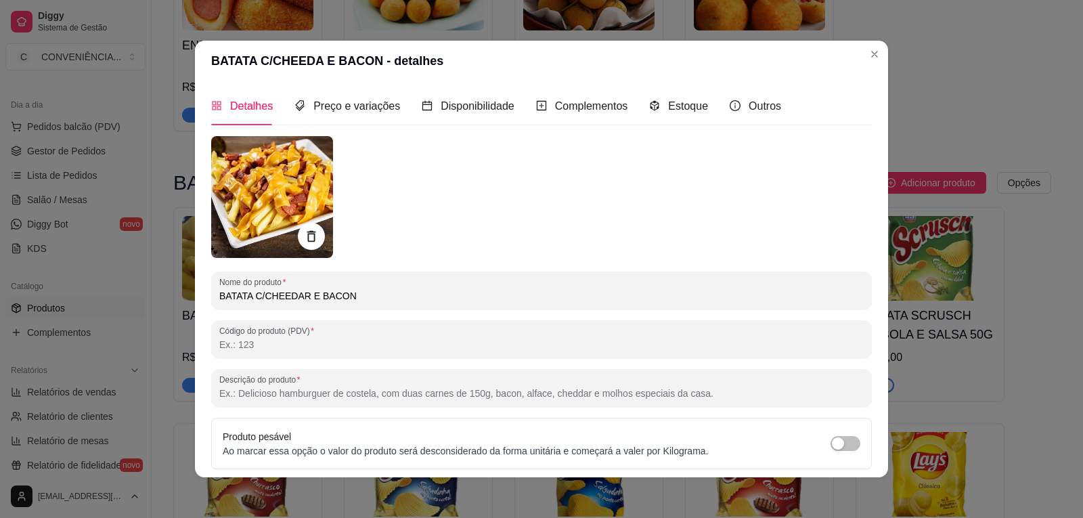
click at [259, 297] on input "BATATA C/CHEEDAR E BACON" at bounding box center [541, 296] width 644 height 14
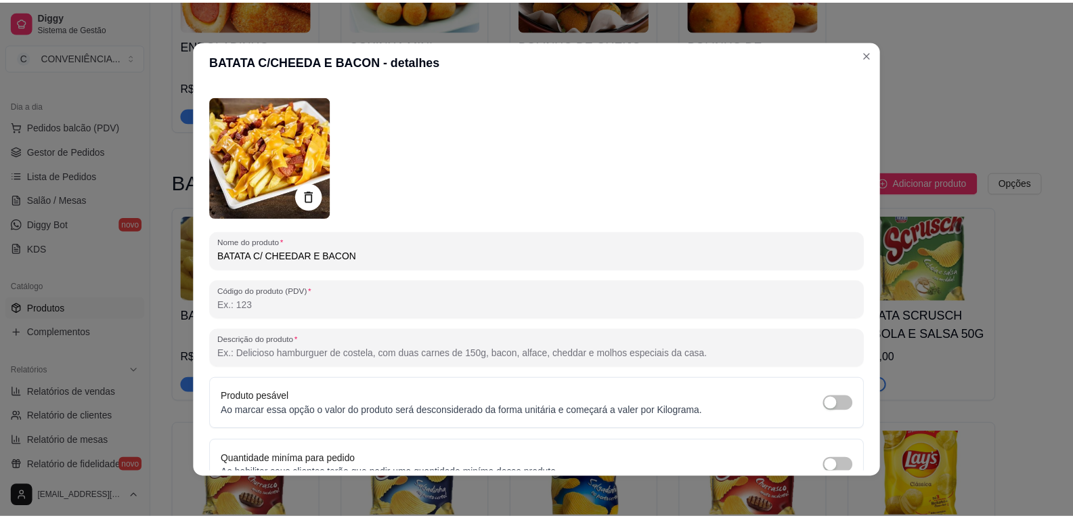
scroll to position [109, 0]
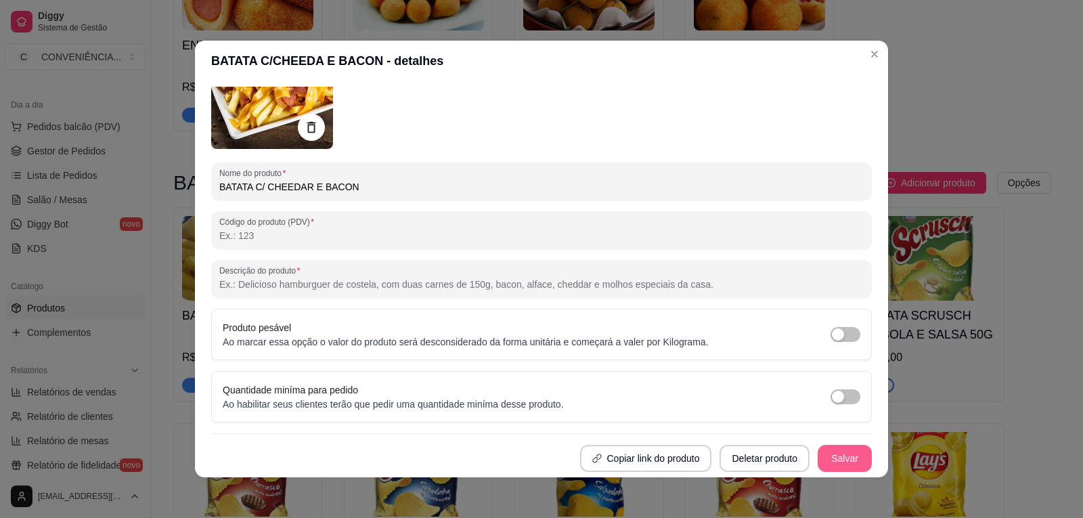
type input "BATATA C/ CHEEDAR E BACON"
click at [828, 460] on button "Salvar" at bounding box center [845, 458] width 54 height 27
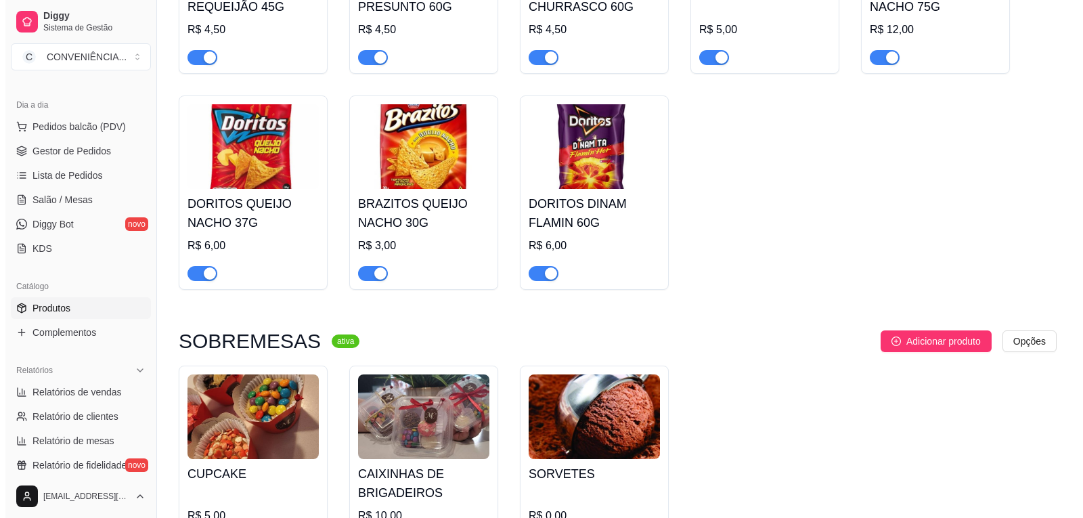
scroll to position [3176, 0]
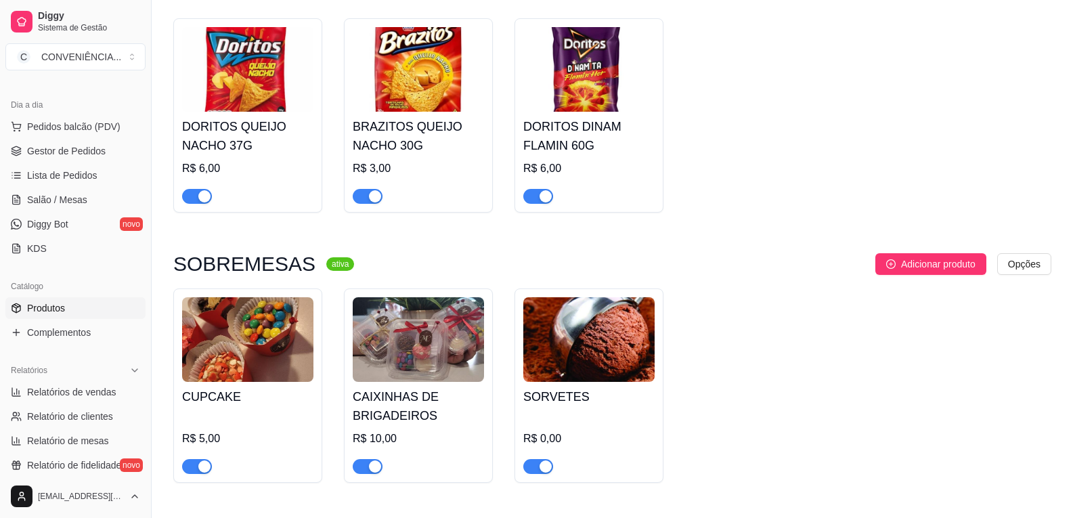
click at [611, 329] on img at bounding box center [588, 339] width 131 height 85
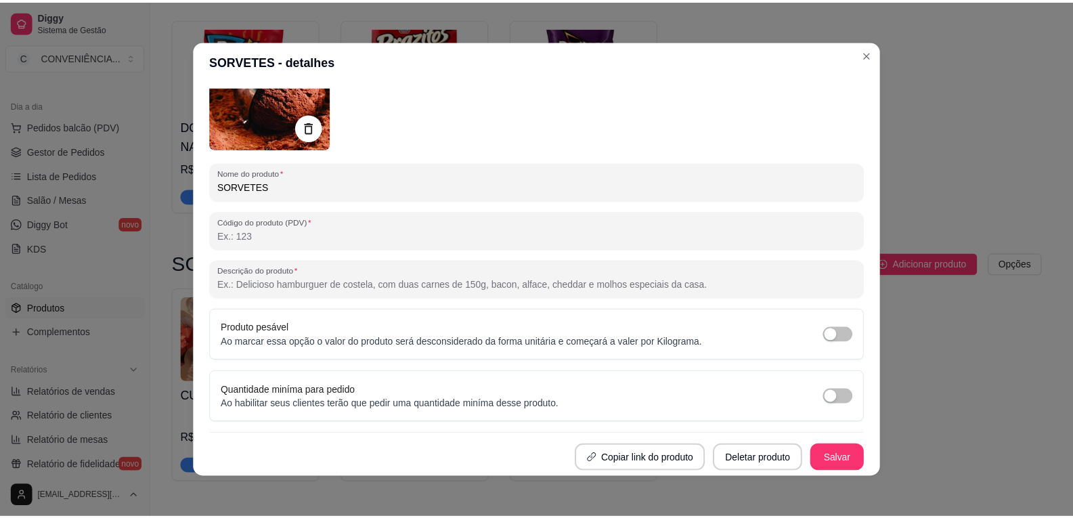
scroll to position [3, 0]
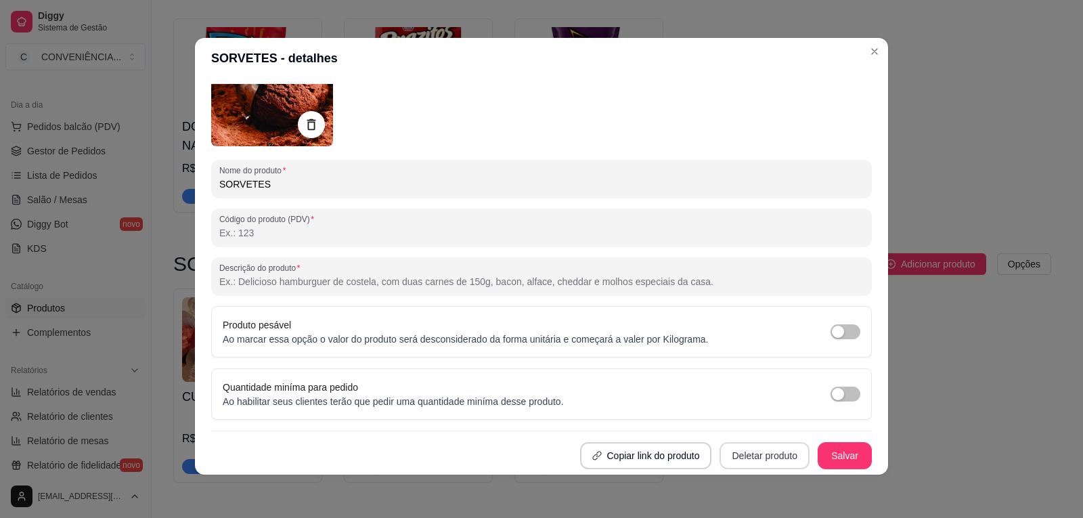
click at [735, 454] on button "Deletar produto" at bounding box center [765, 455] width 90 height 27
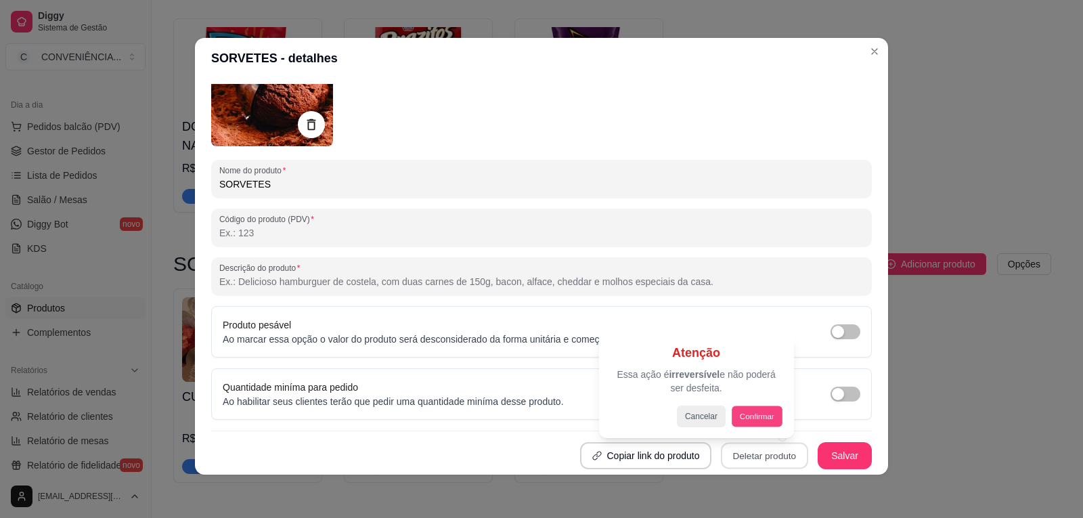
click at [735, 412] on button "Confirmar" at bounding box center [757, 415] width 50 height 21
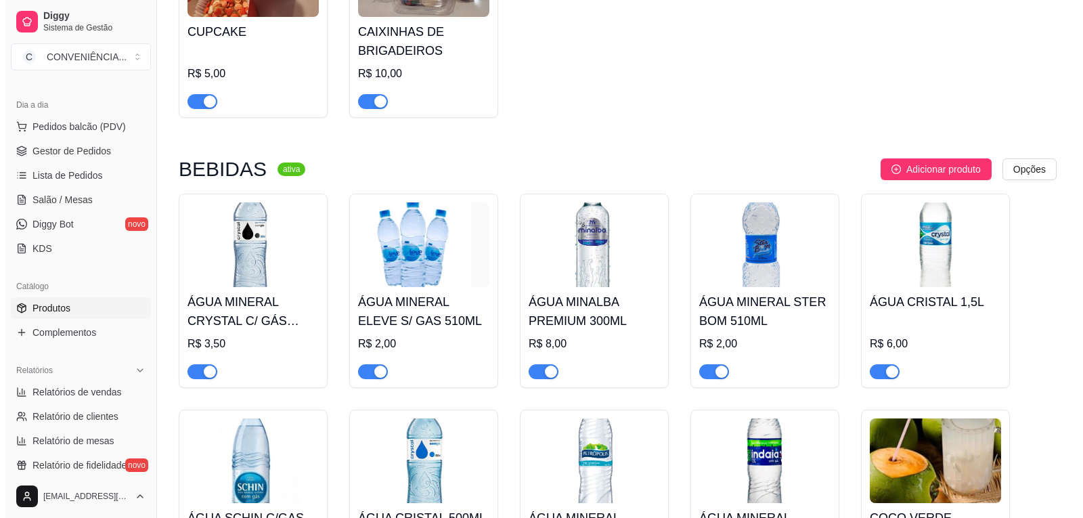
scroll to position [3520, 0]
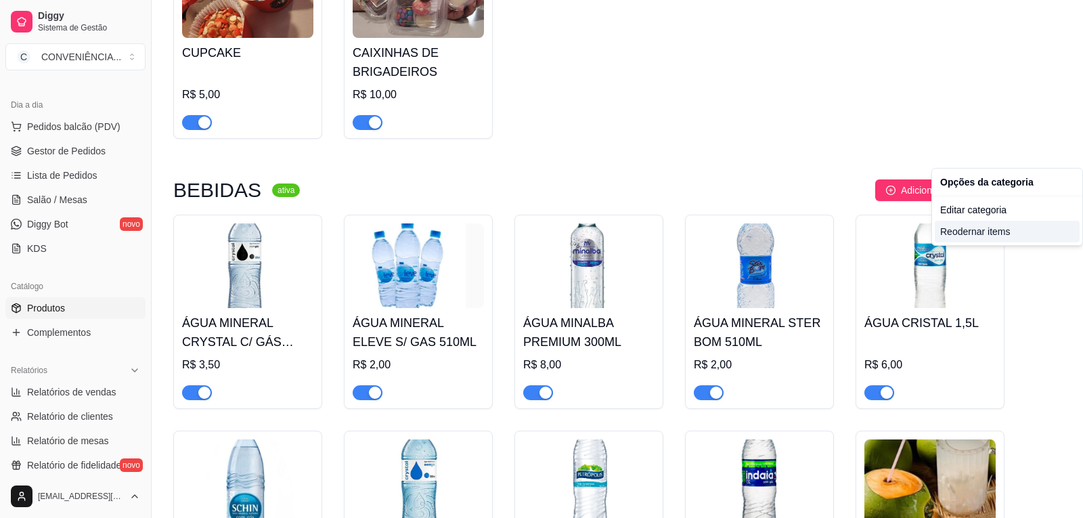
click at [1007, 227] on div "Reodernar items" at bounding box center [1007, 232] width 145 height 22
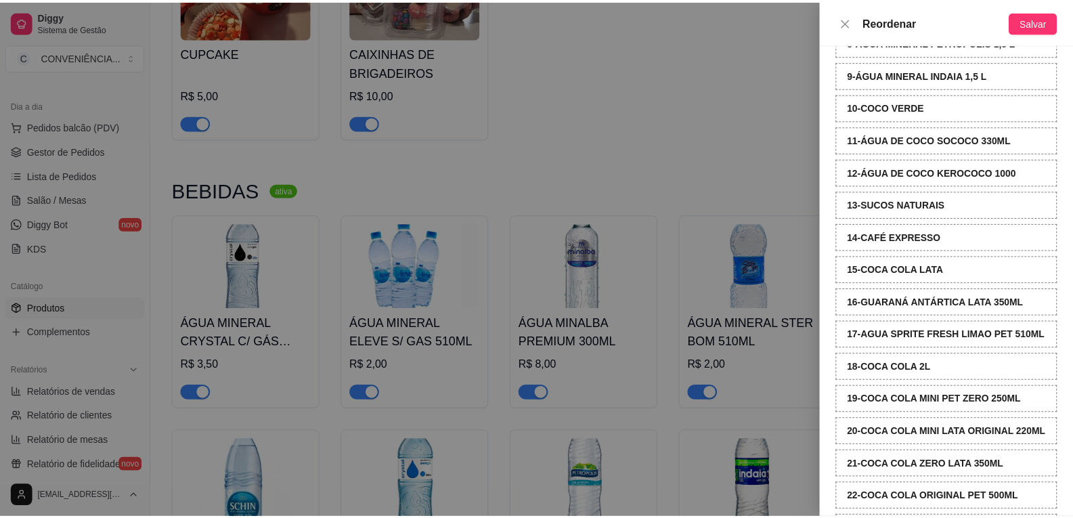
scroll to position [338, 0]
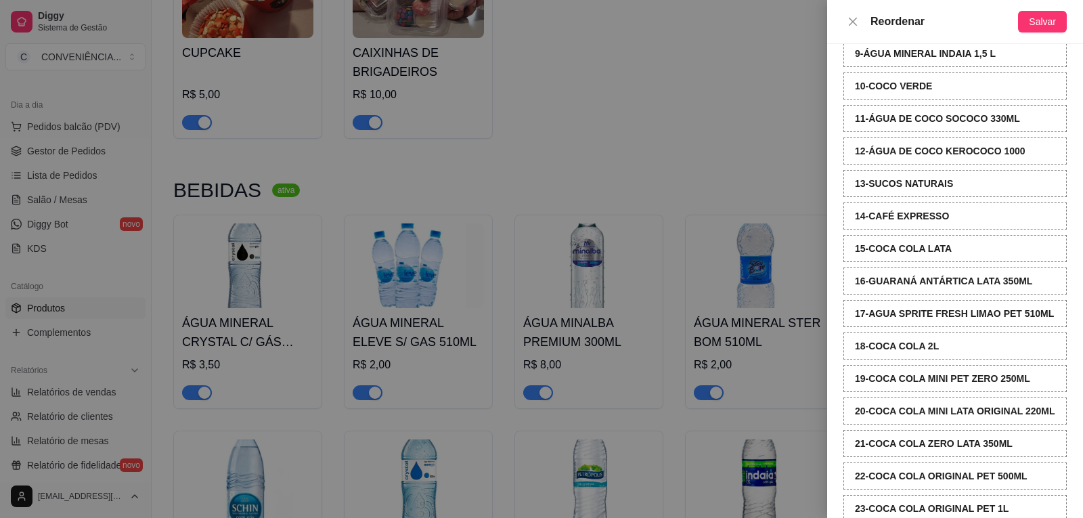
click at [1039, 37] on div "Reordenar Salvar" at bounding box center [955, 22] width 256 height 44
click at [1039, 23] on span "Salvar" at bounding box center [1042, 21] width 27 height 15
click at [854, 26] on icon "close" at bounding box center [853, 21] width 11 height 11
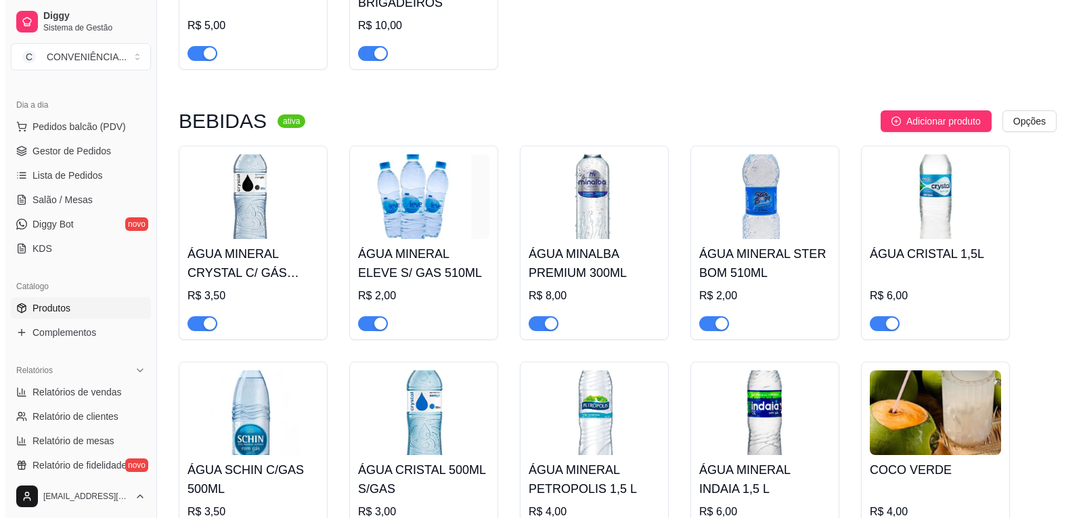
scroll to position [3588, 0]
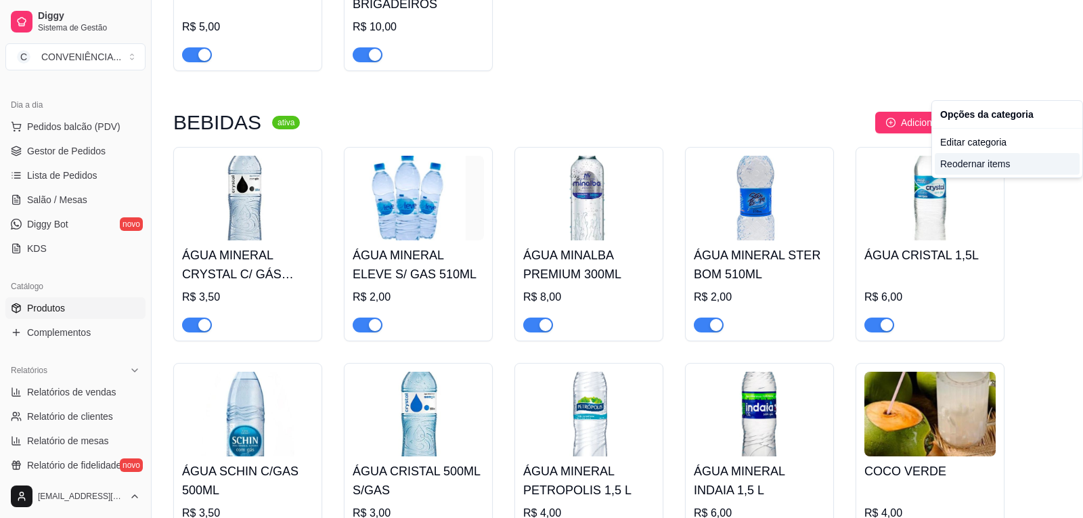
click at [1004, 165] on div "Reodernar items" at bounding box center [1007, 164] width 145 height 22
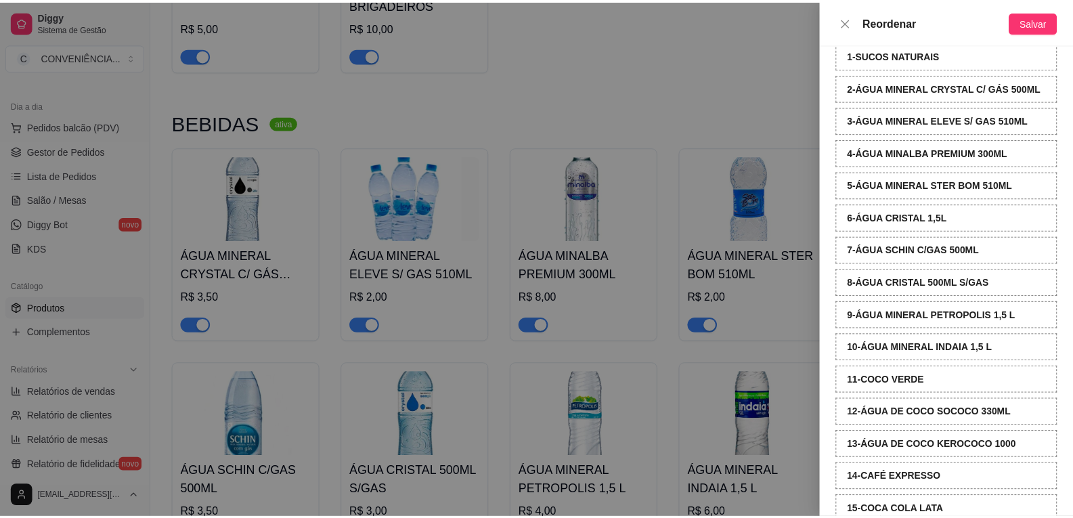
scroll to position [102, 0]
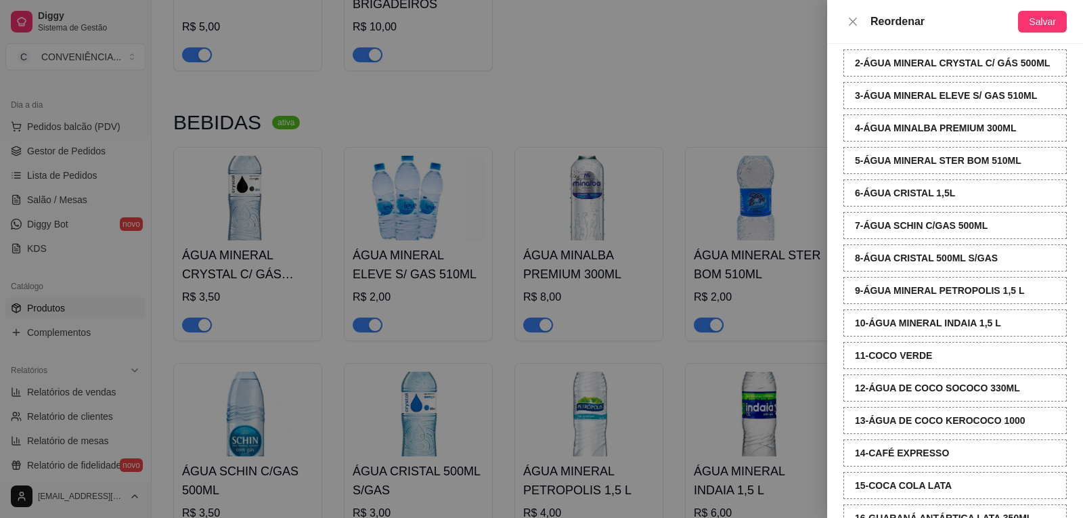
click at [1033, 32] on div "Reordenar Salvar" at bounding box center [955, 22] width 256 height 44
click at [1035, 27] on span "Salvar" at bounding box center [1042, 21] width 27 height 15
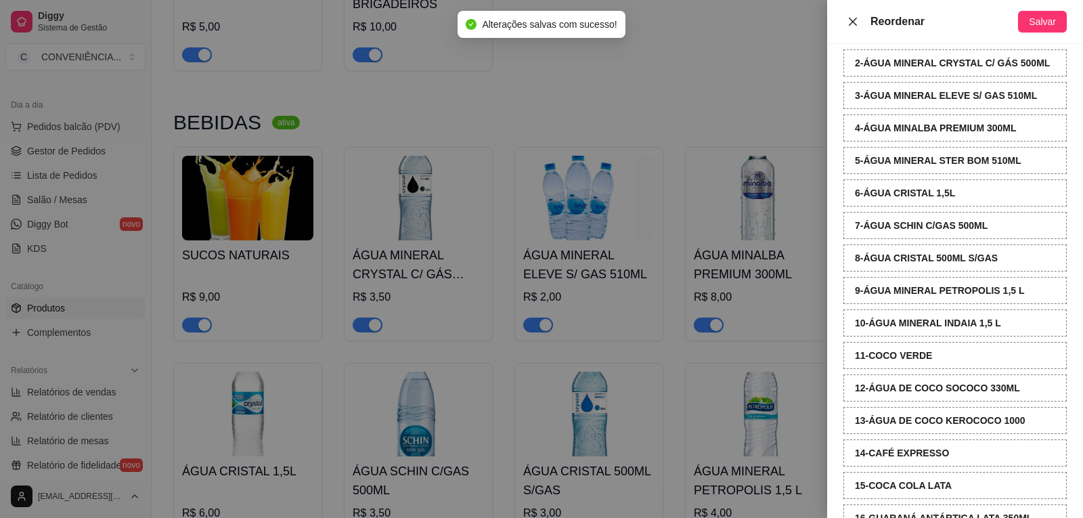
click at [858, 24] on button "Close" at bounding box center [852, 22] width 19 height 13
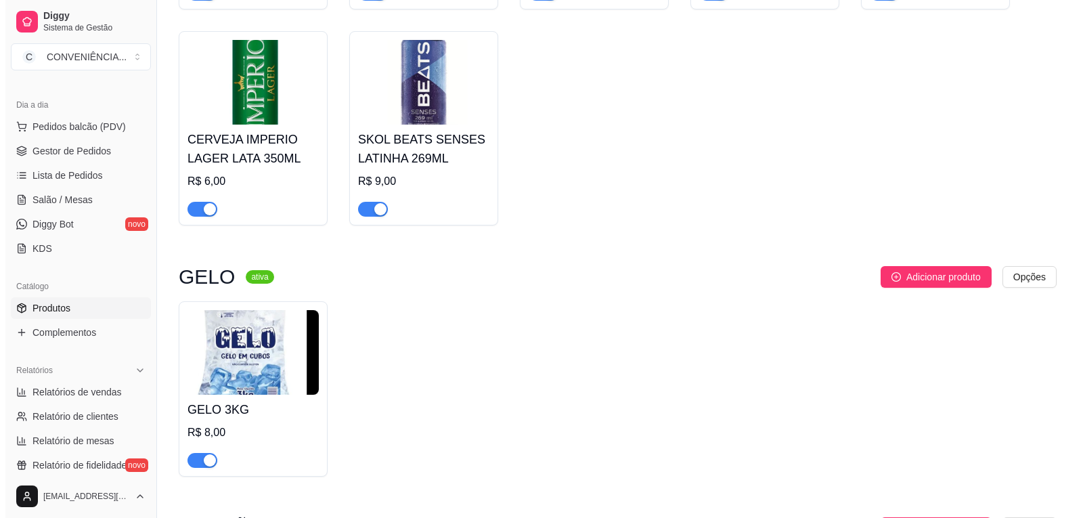
scroll to position [6426, 0]
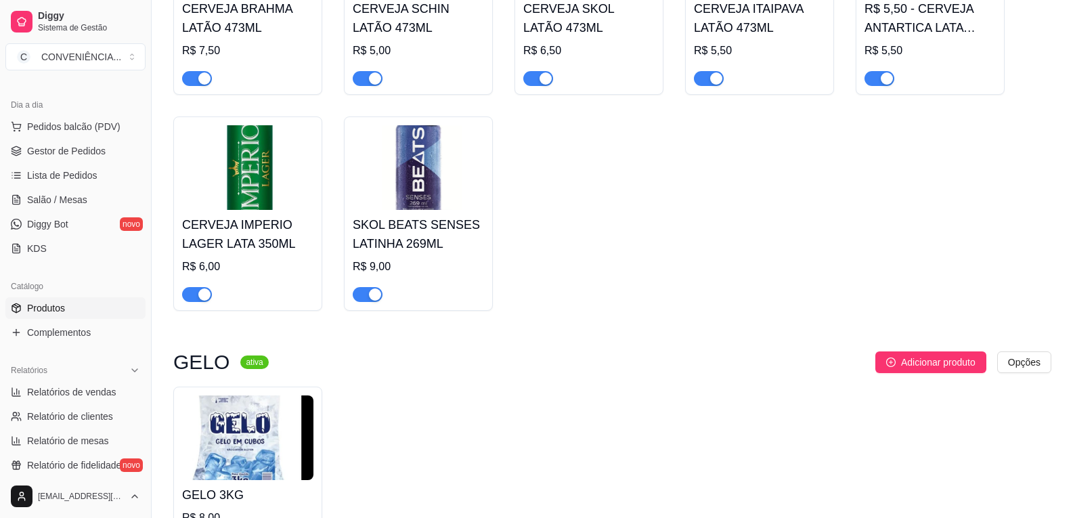
click at [281, 405] on img at bounding box center [247, 437] width 131 height 85
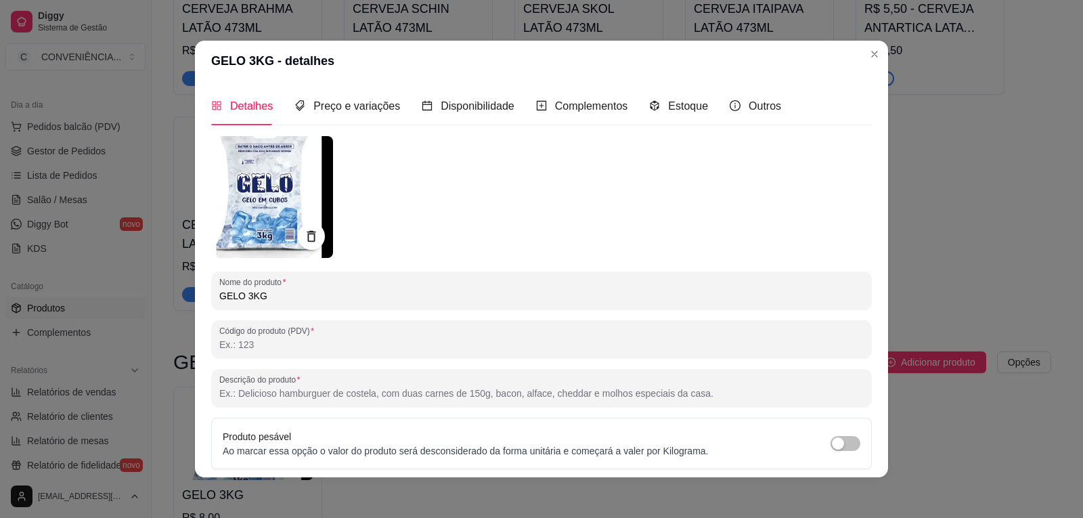
click at [281, 188] on img at bounding box center [272, 197] width 122 height 122
click at [245, 161] on img at bounding box center [272, 197] width 122 height 122
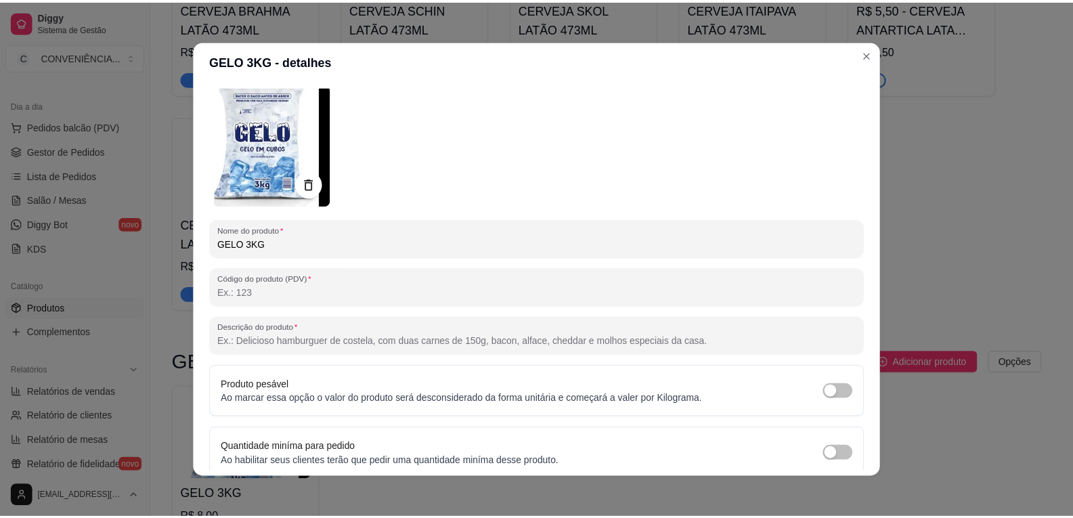
scroll to position [0, 0]
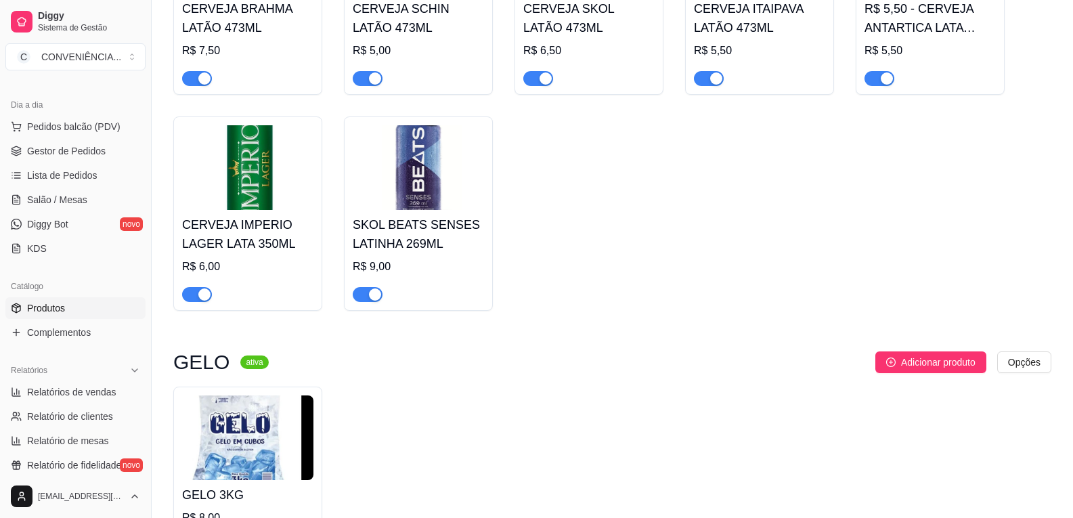
click at [880, 71] on button "button" at bounding box center [879, 78] width 30 height 15
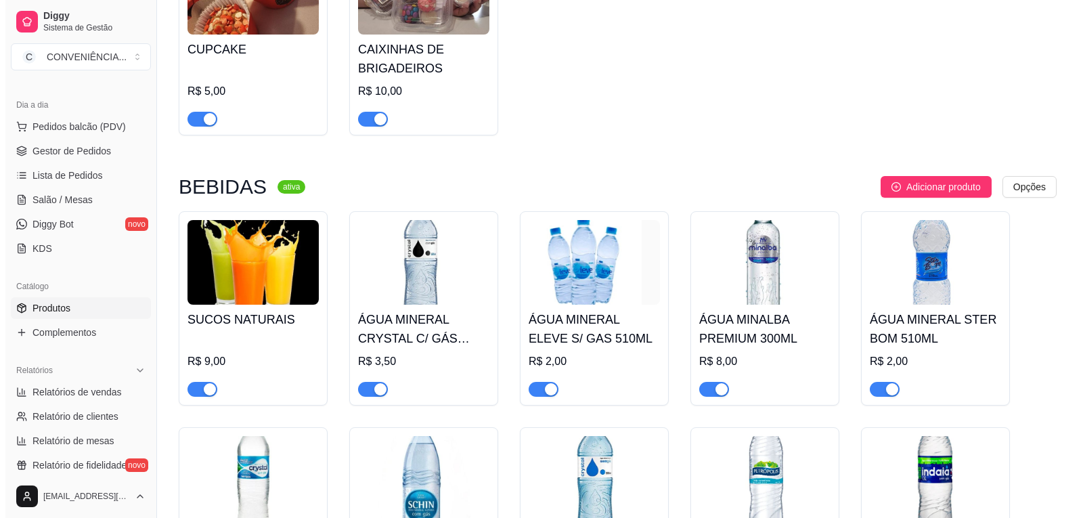
scroll to position [3582, 0]
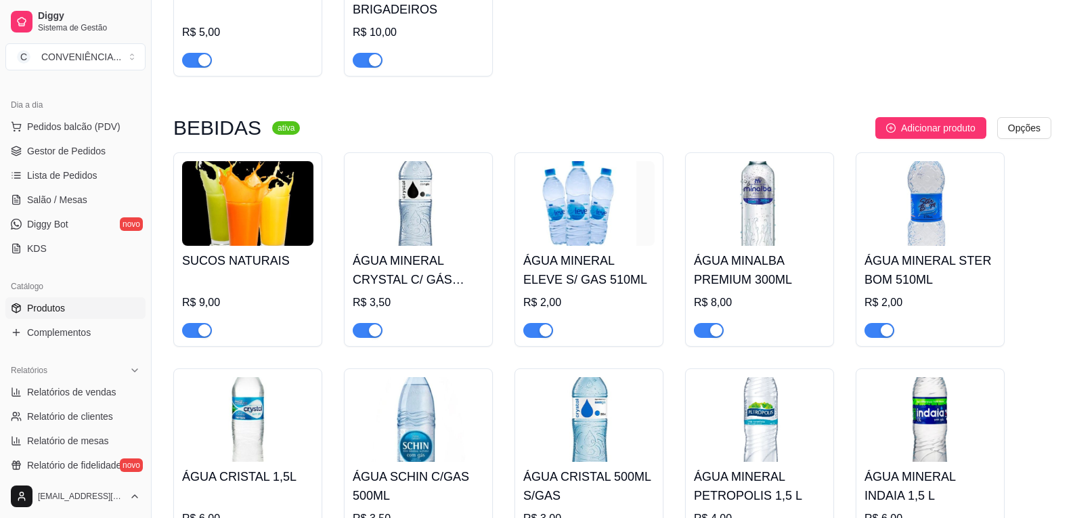
click at [260, 188] on img at bounding box center [247, 203] width 131 height 85
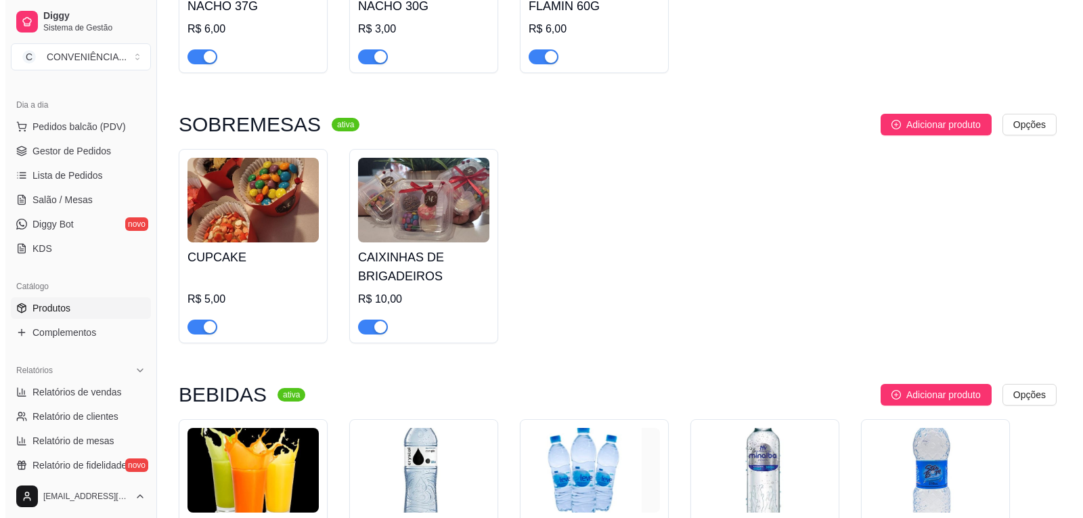
scroll to position [3379, 0]
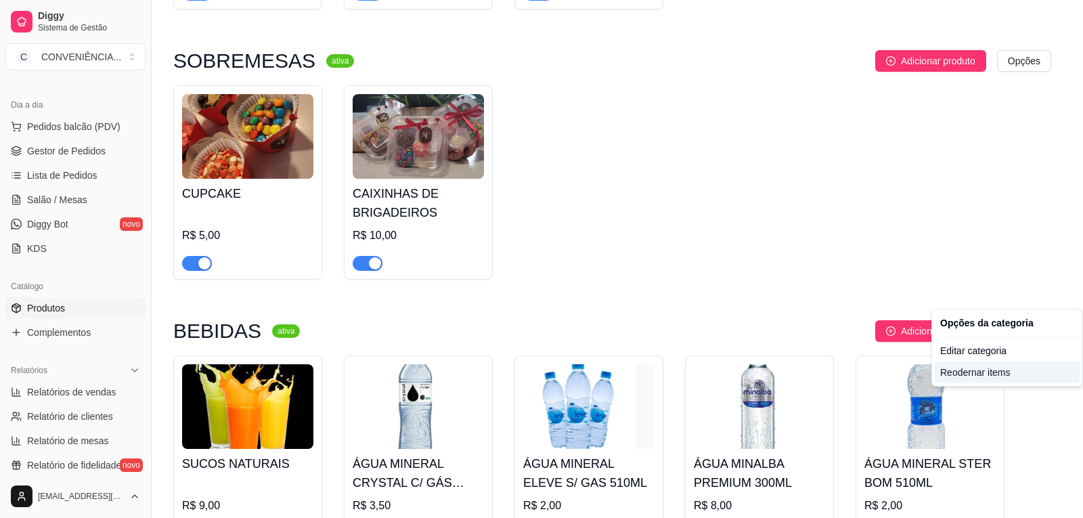
click at [999, 370] on div "Reodernar items" at bounding box center [1007, 372] width 145 height 22
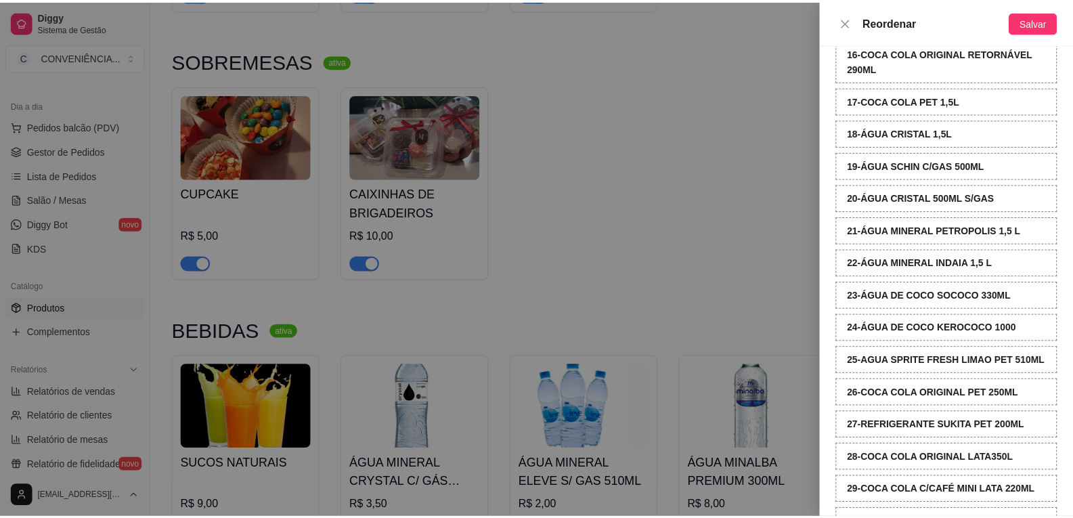
scroll to position [609, 0]
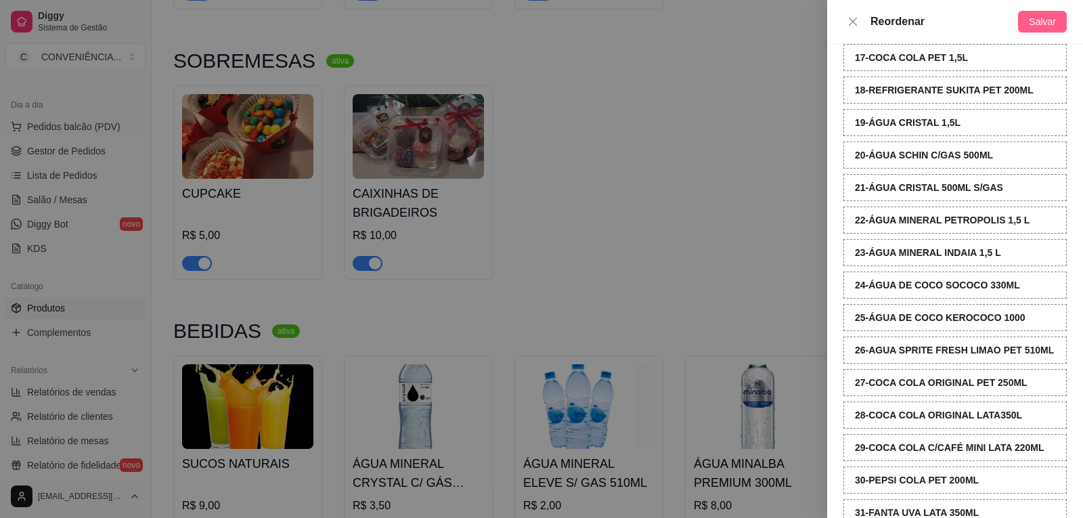
click at [1030, 20] on button "Salvar" at bounding box center [1042, 22] width 49 height 22
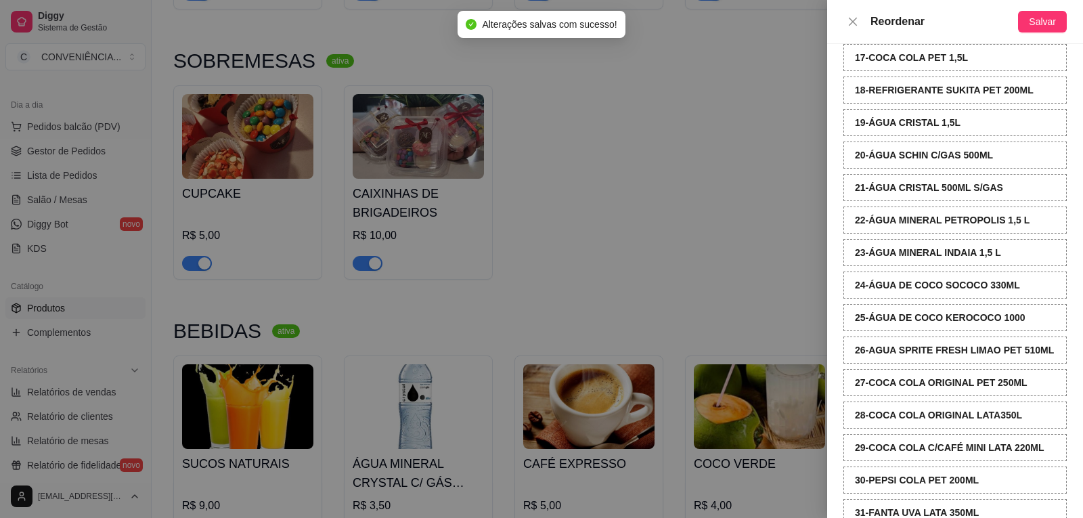
click at [742, 222] on div at bounding box center [541, 259] width 1083 height 518
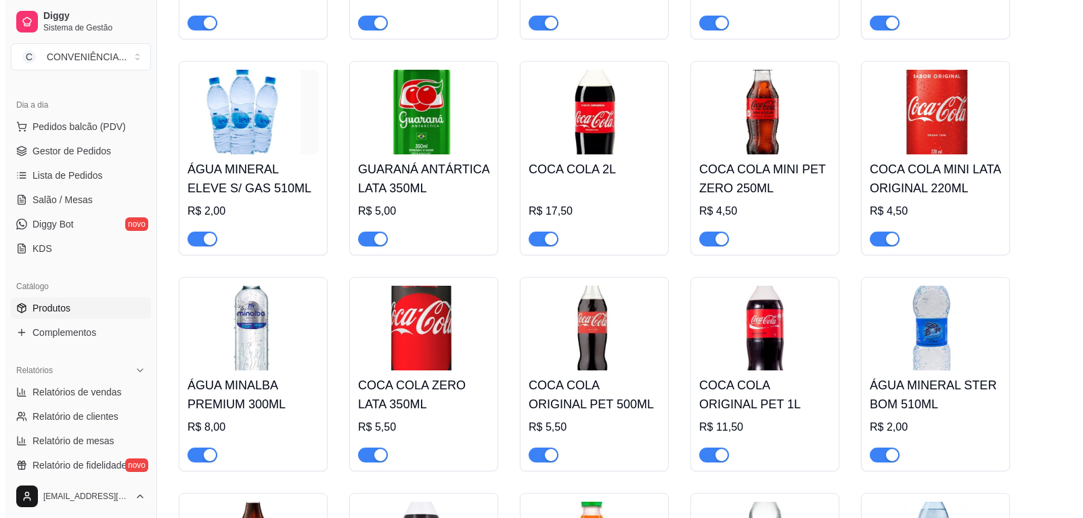
scroll to position [3582, 0]
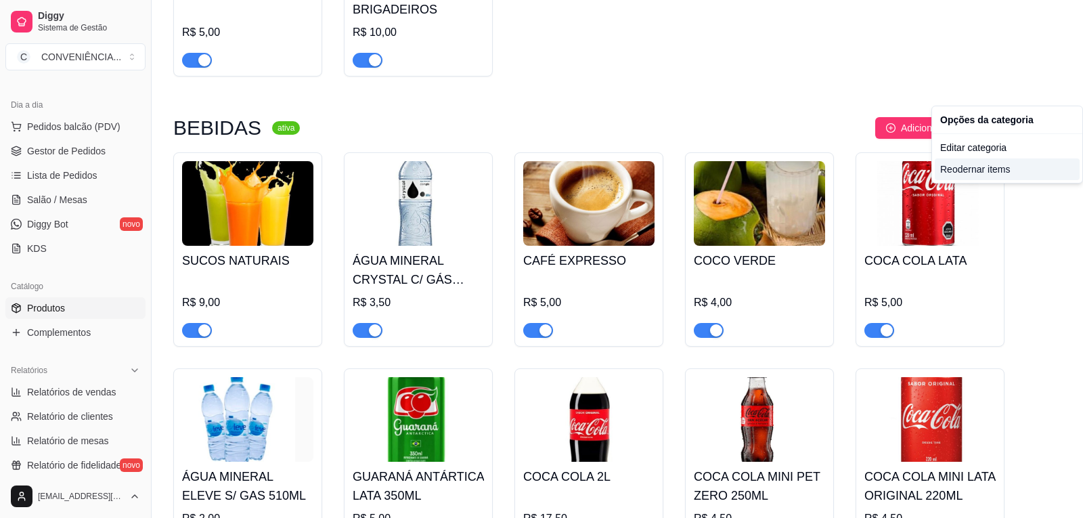
click at [969, 165] on div "Reodernar items" at bounding box center [1007, 169] width 145 height 22
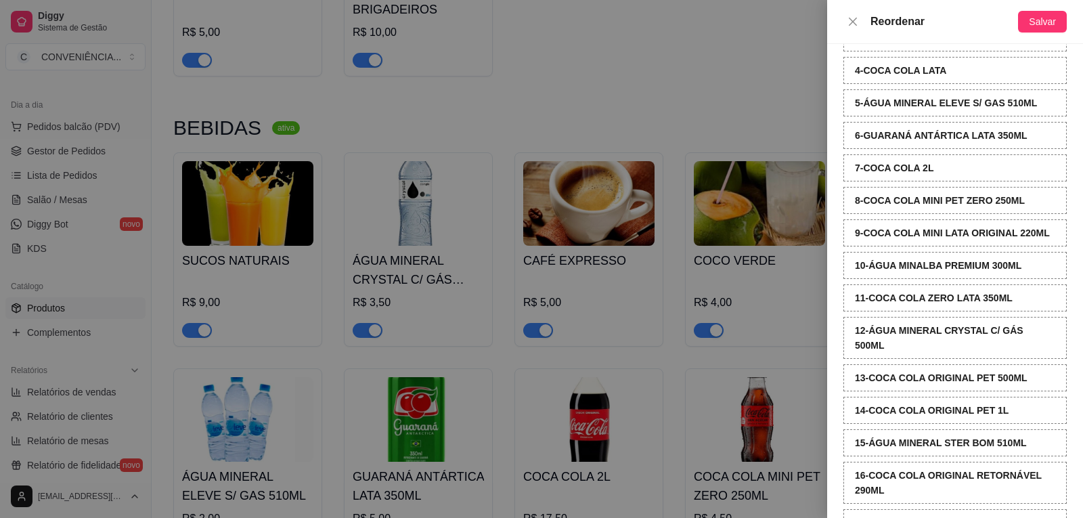
scroll to position [160, 0]
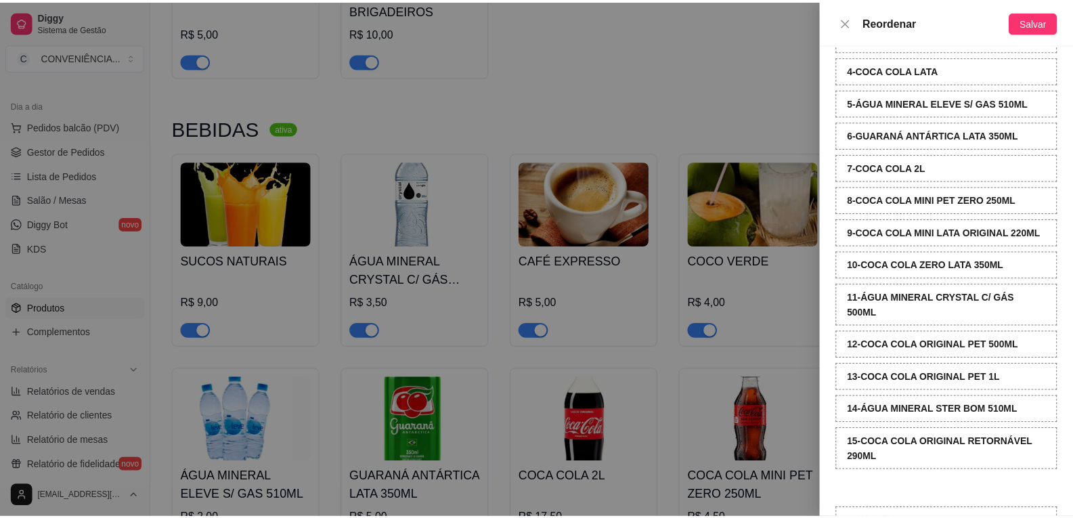
scroll to position [187, 0]
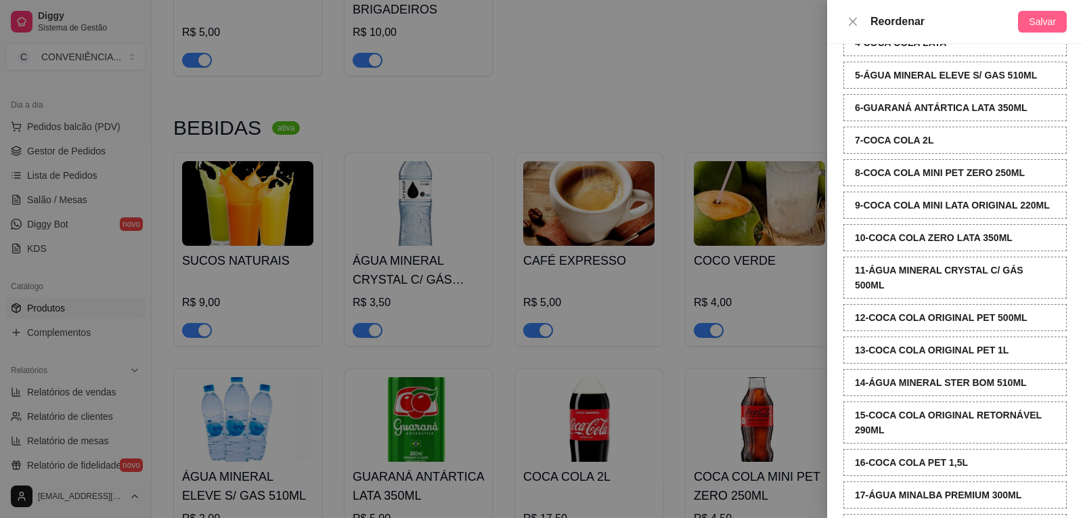
click at [1038, 26] on span "Salvar" at bounding box center [1042, 21] width 27 height 15
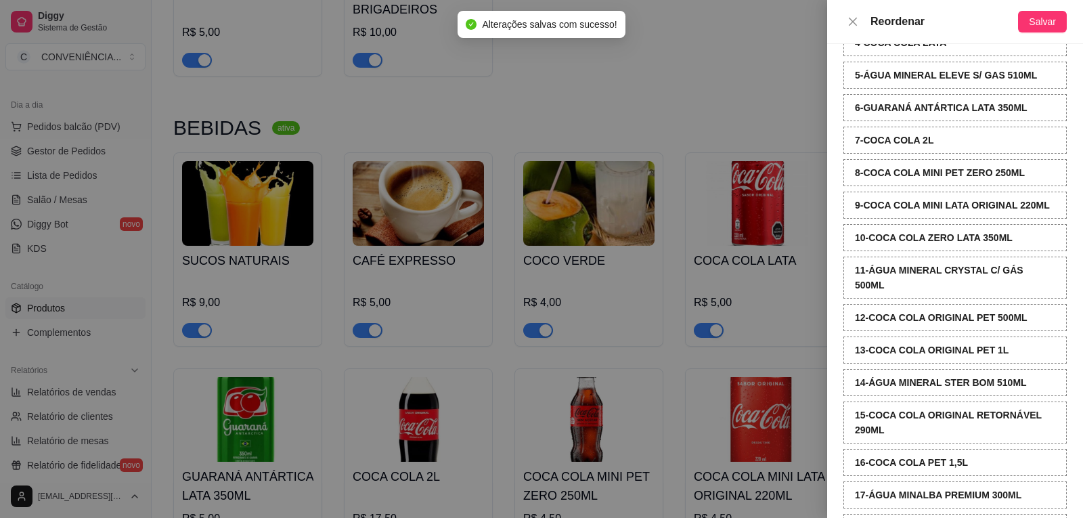
click at [714, 59] on div at bounding box center [541, 259] width 1083 height 518
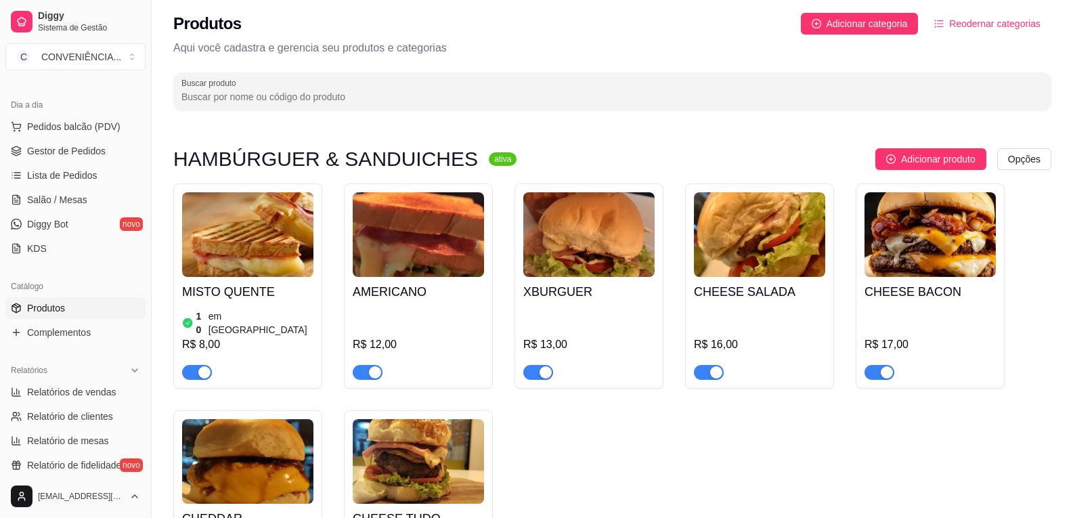
scroll to position [0, 0]
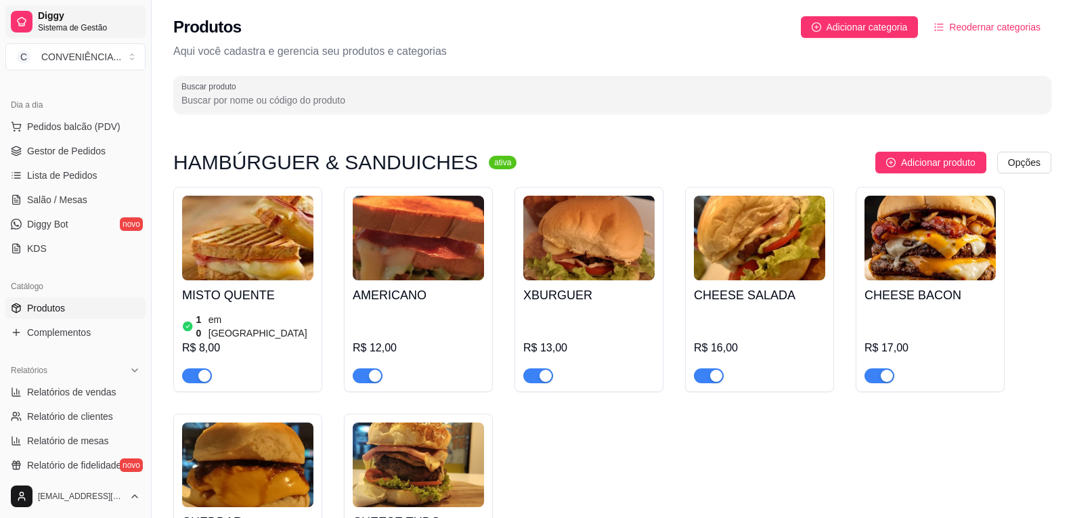
click at [49, 26] on span "Sistema de Gestão" at bounding box center [89, 27] width 102 height 11
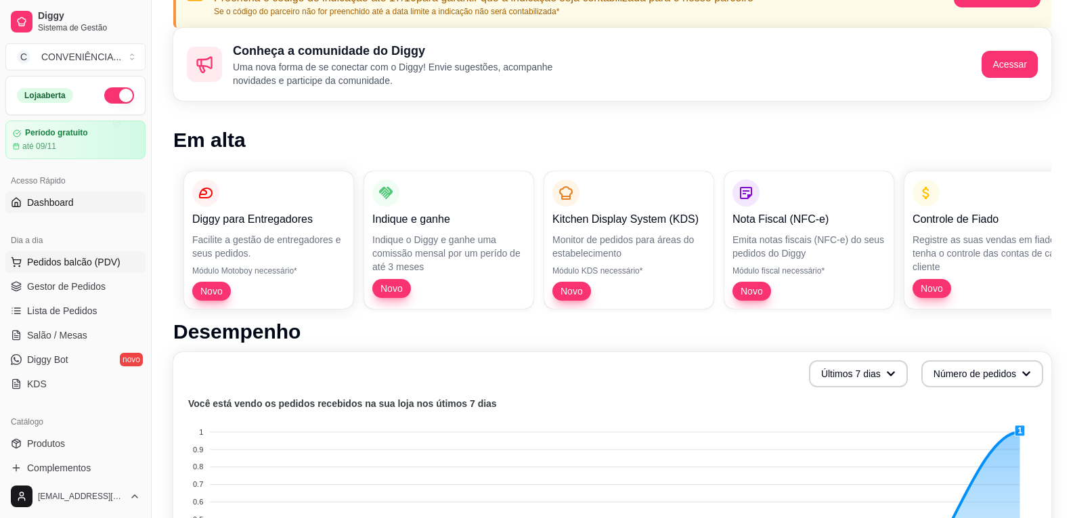
click at [69, 266] on span "Pedidos balcão (PDV)" at bounding box center [73, 262] width 93 height 14
click at [73, 196] on p "HAMBÚRGUER & SANDUICHES" at bounding box center [393, 187] width 734 height 16
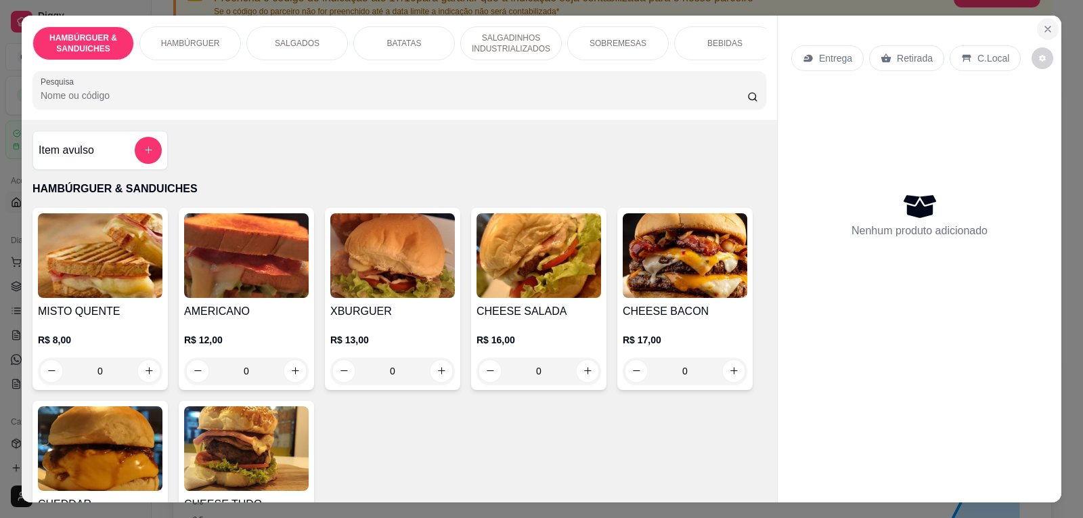
click at [1043, 30] on icon "Close" at bounding box center [1048, 29] width 11 height 11
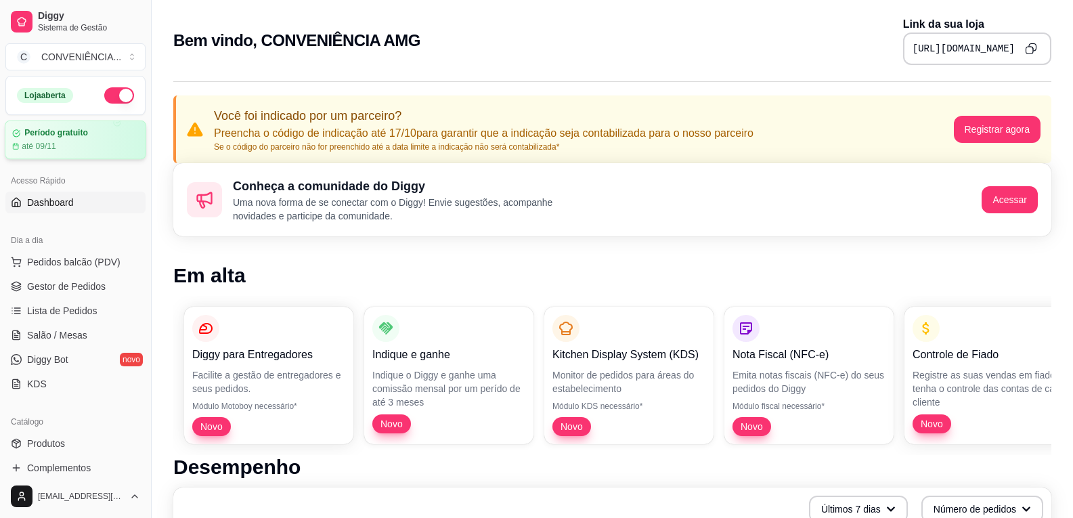
click at [61, 139] on div "Período gratuito até 09/11" at bounding box center [75, 140] width 127 height 24
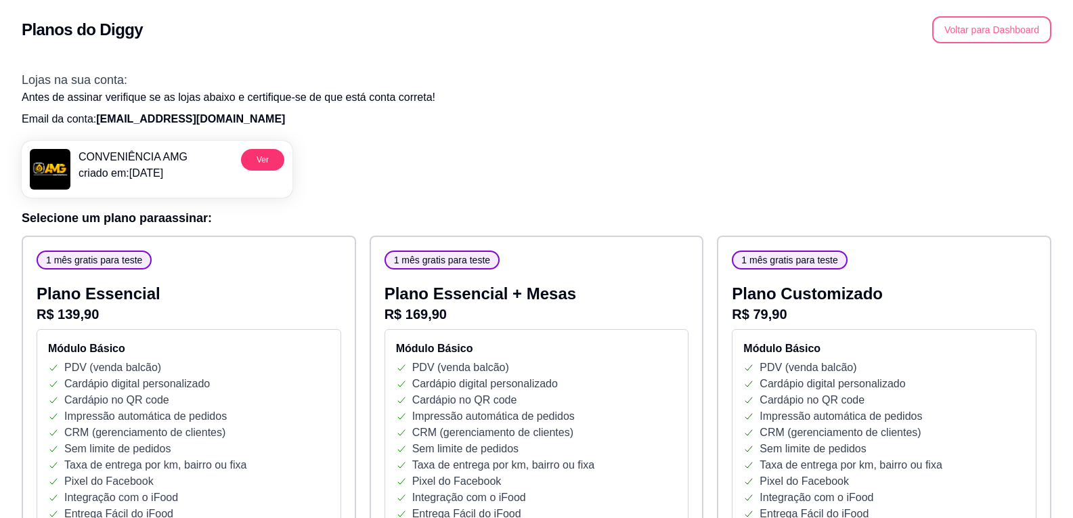
click at [1006, 32] on button "Voltar para Dashboard" at bounding box center [991, 29] width 119 height 27
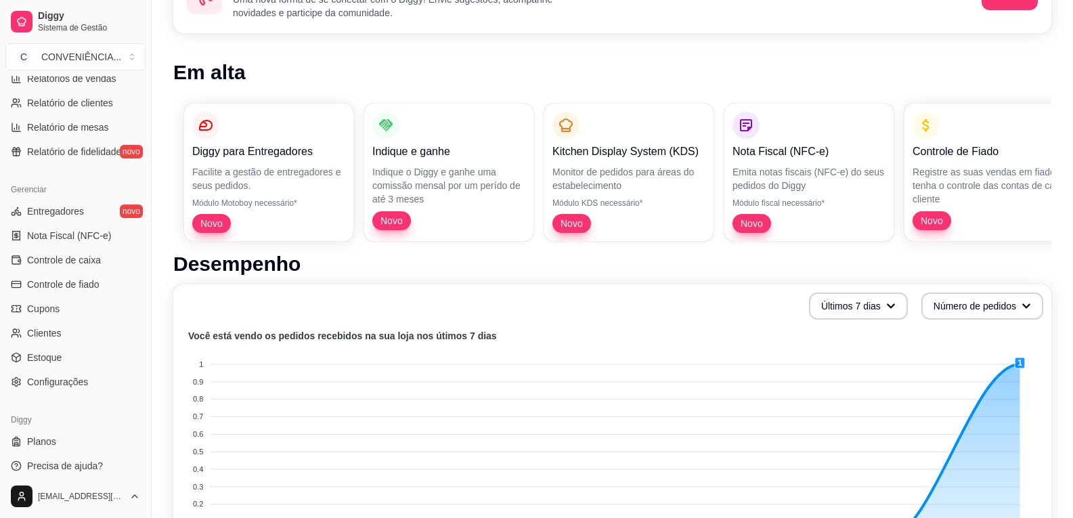
scroll to position [456, 0]
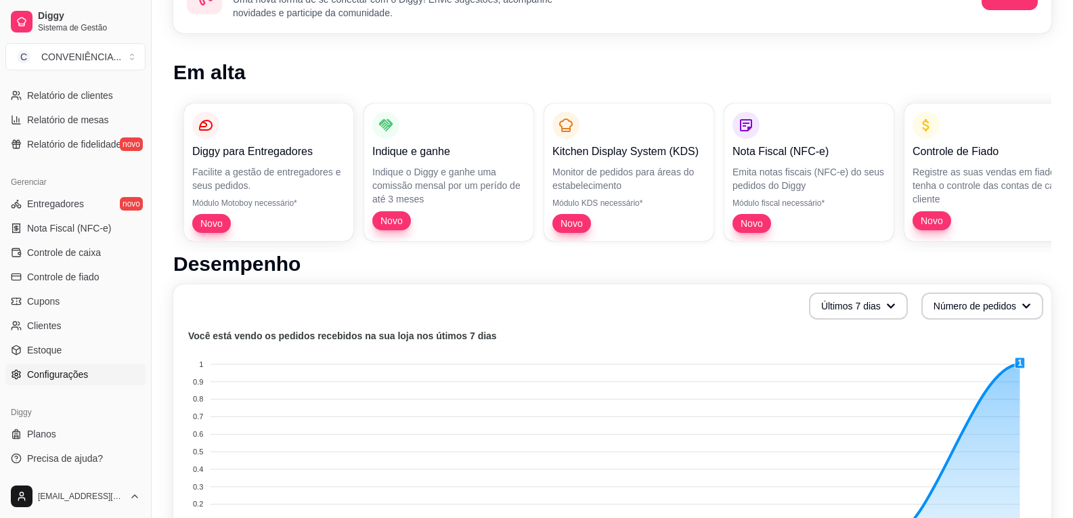
click at [69, 371] on span "Configurações" at bounding box center [57, 375] width 61 height 14
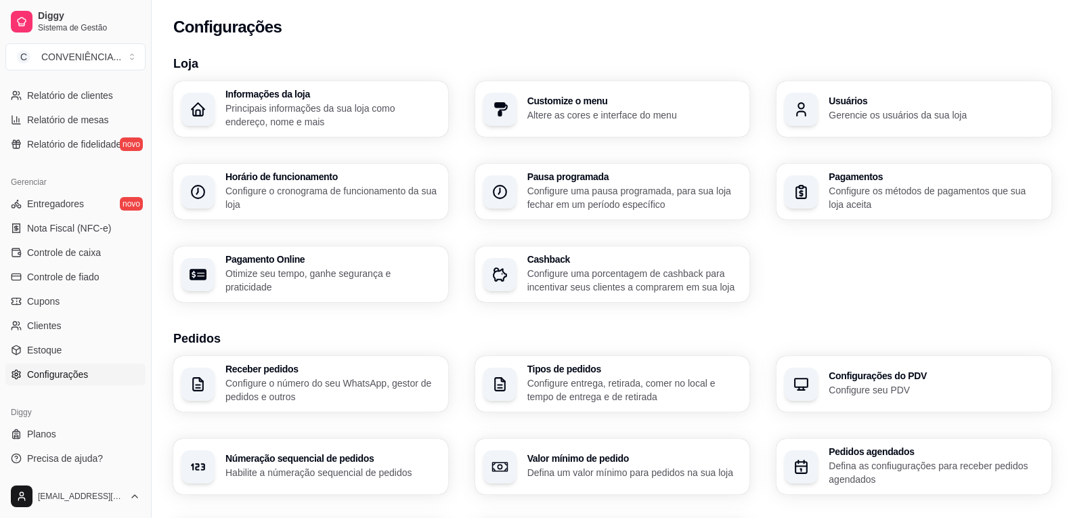
click at [552, 119] on p "Altere as cores e interface do menu" at bounding box center [634, 115] width 215 height 14
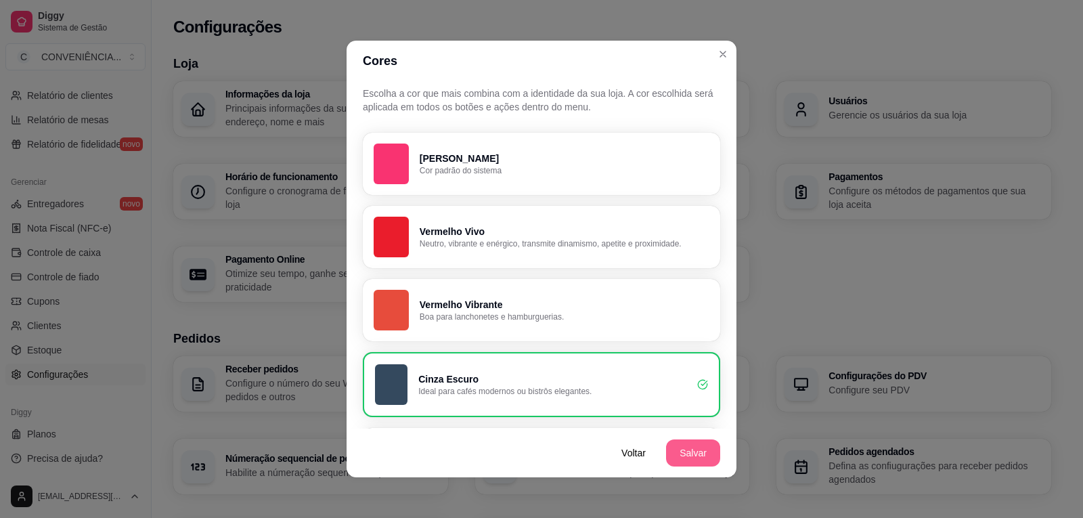
click at [678, 445] on button "Salvar" at bounding box center [693, 452] width 54 height 27
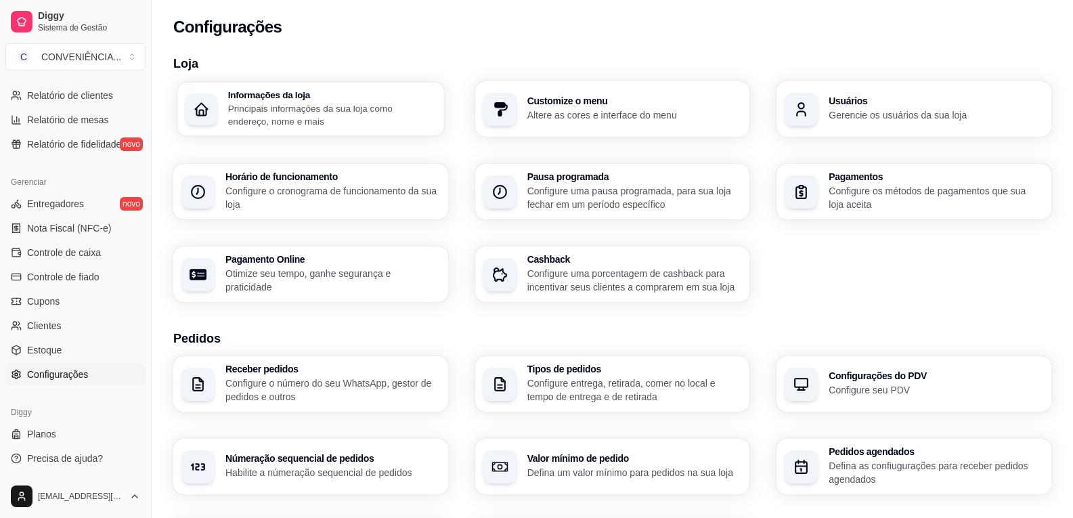
click at [291, 104] on p "Principais informações da sua loja como endereço, nome e mais" at bounding box center [332, 115] width 208 height 26
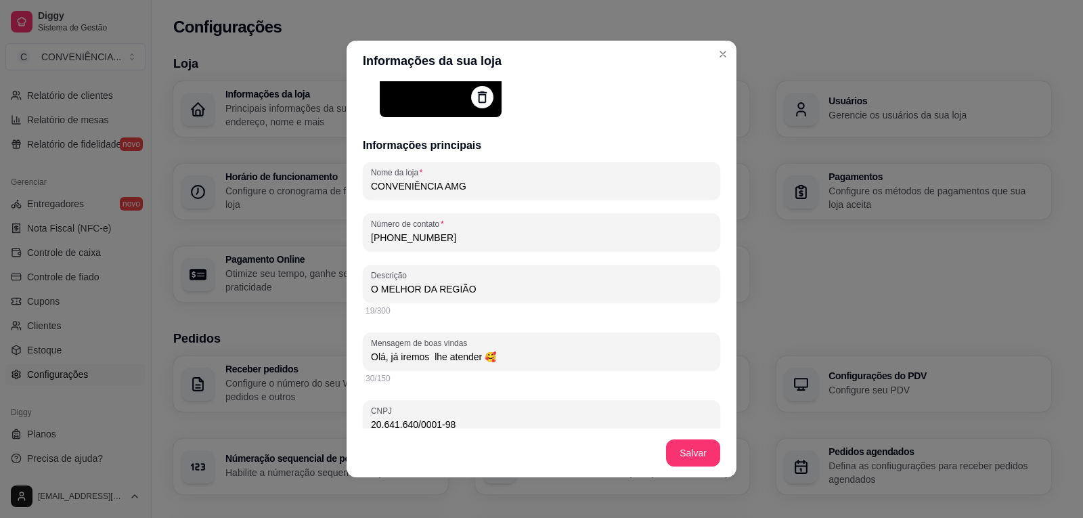
scroll to position [203, 0]
